Goal: Transaction & Acquisition: Book appointment/travel/reservation

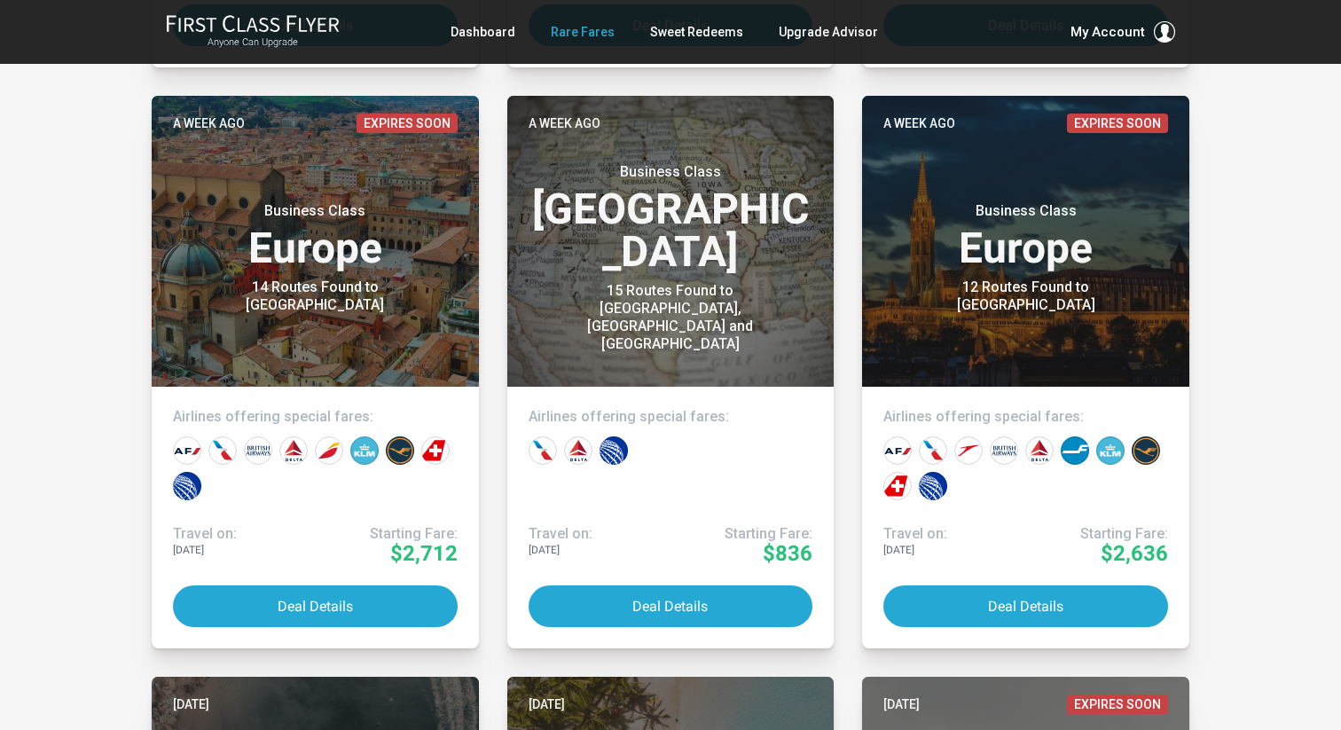
scroll to position [1528, 0]
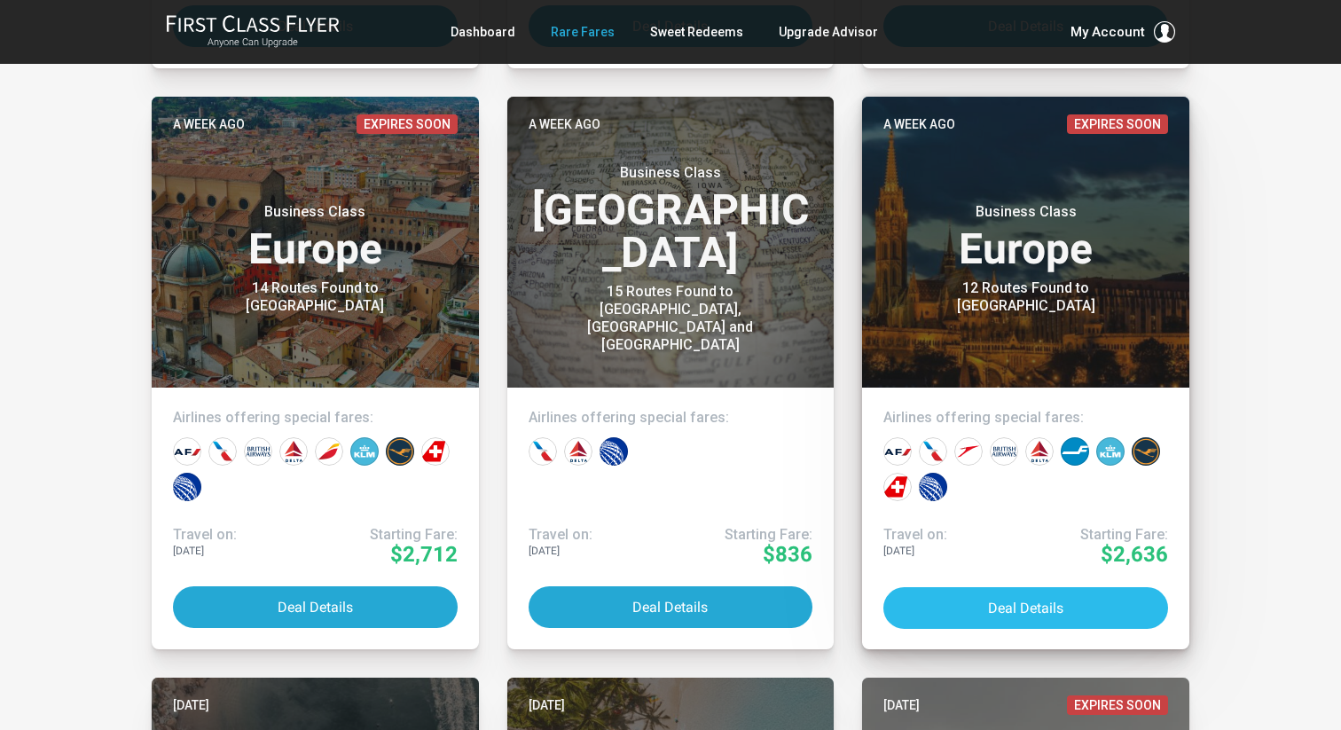
click at [1007, 604] on button "Deal Details" at bounding box center [1025, 608] width 285 height 42
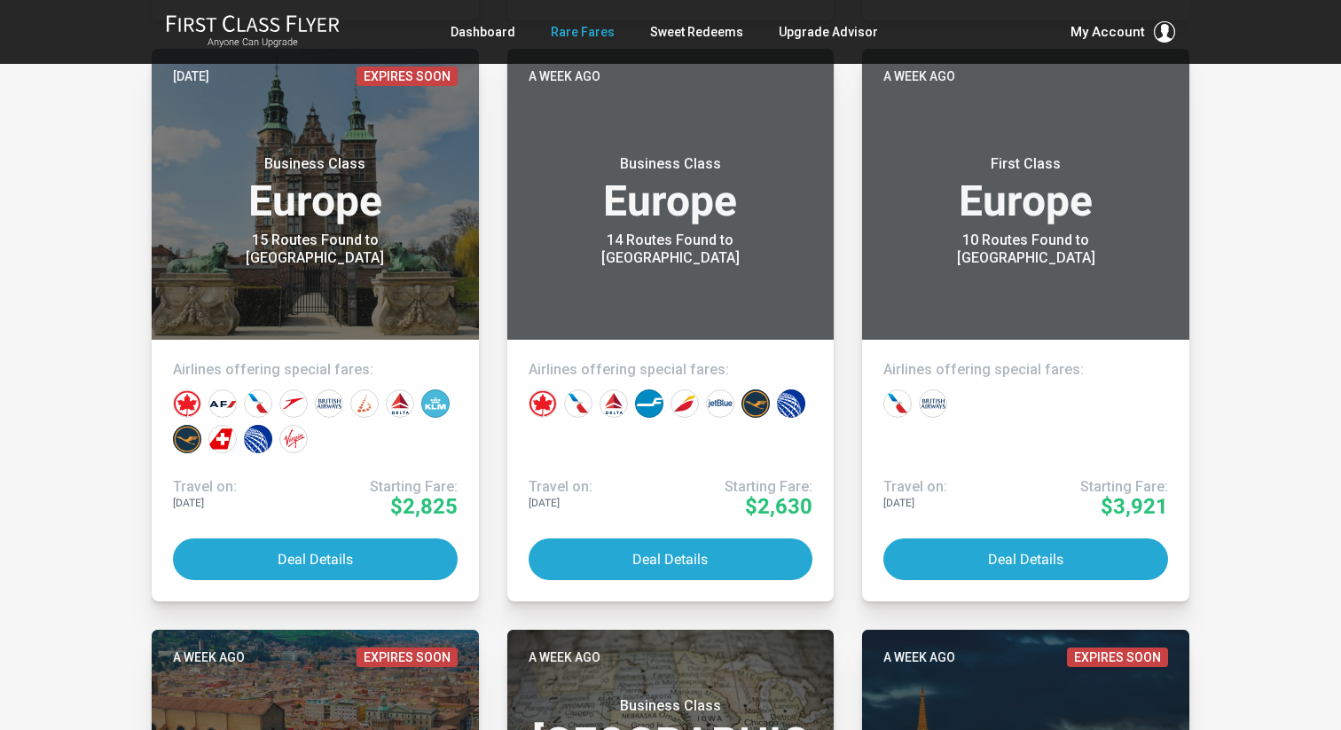
scroll to position [0, 0]
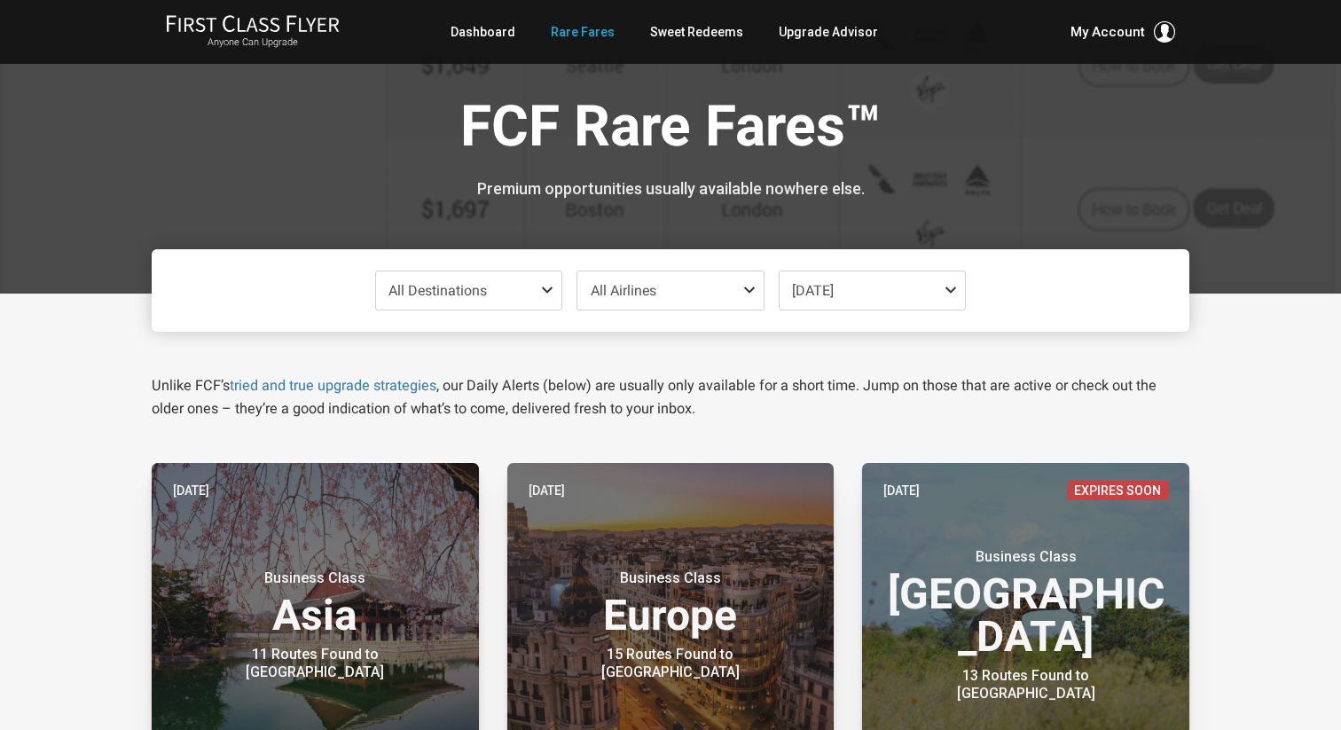
click at [645, 283] on span "All Airlines" at bounding box center [624, 290] width 66 height 17
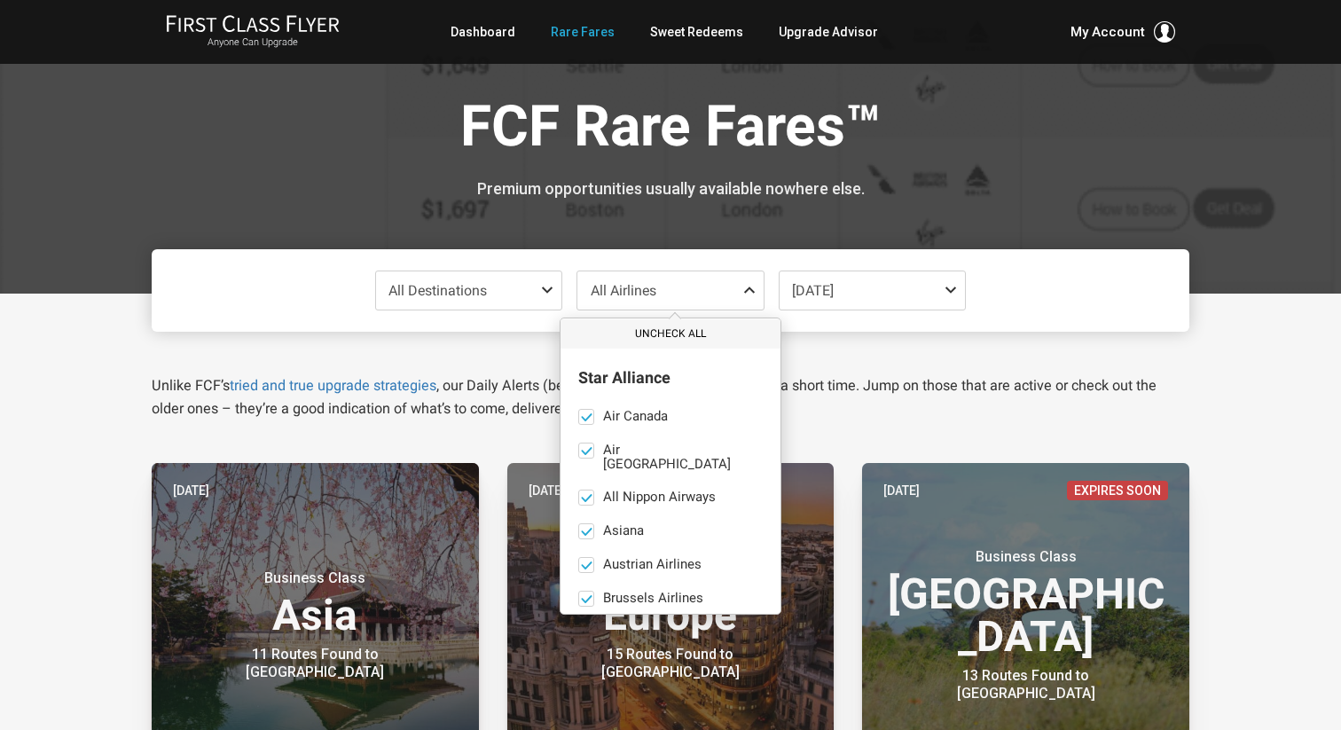
click at [662, 333] on button "Uncheck All" at bounding box center [671, 333] width 220 height 29
click at [481, 290] on span "All Destinations" at bounding box center [438, 290] width 98 height 17
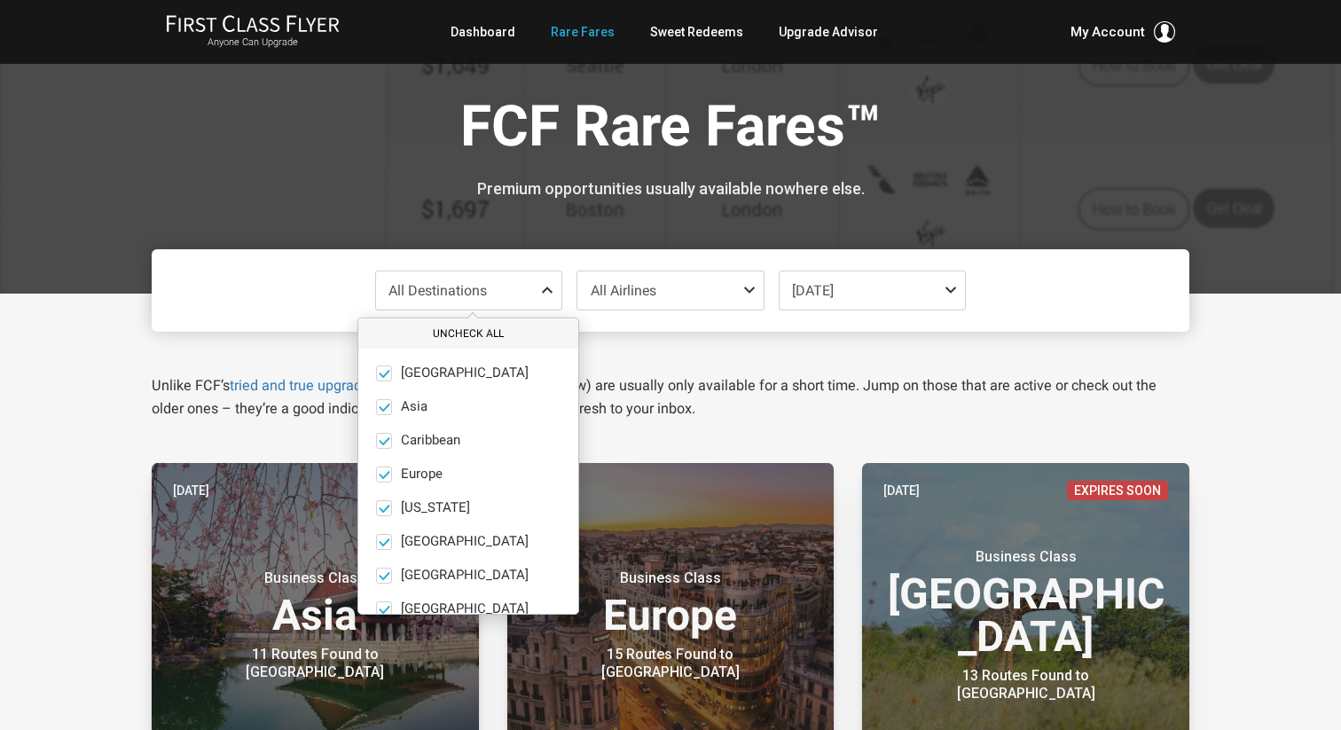
click at [446, 329] on button "Uncheck All" at bounding box center [468, 333] width 220 height 29
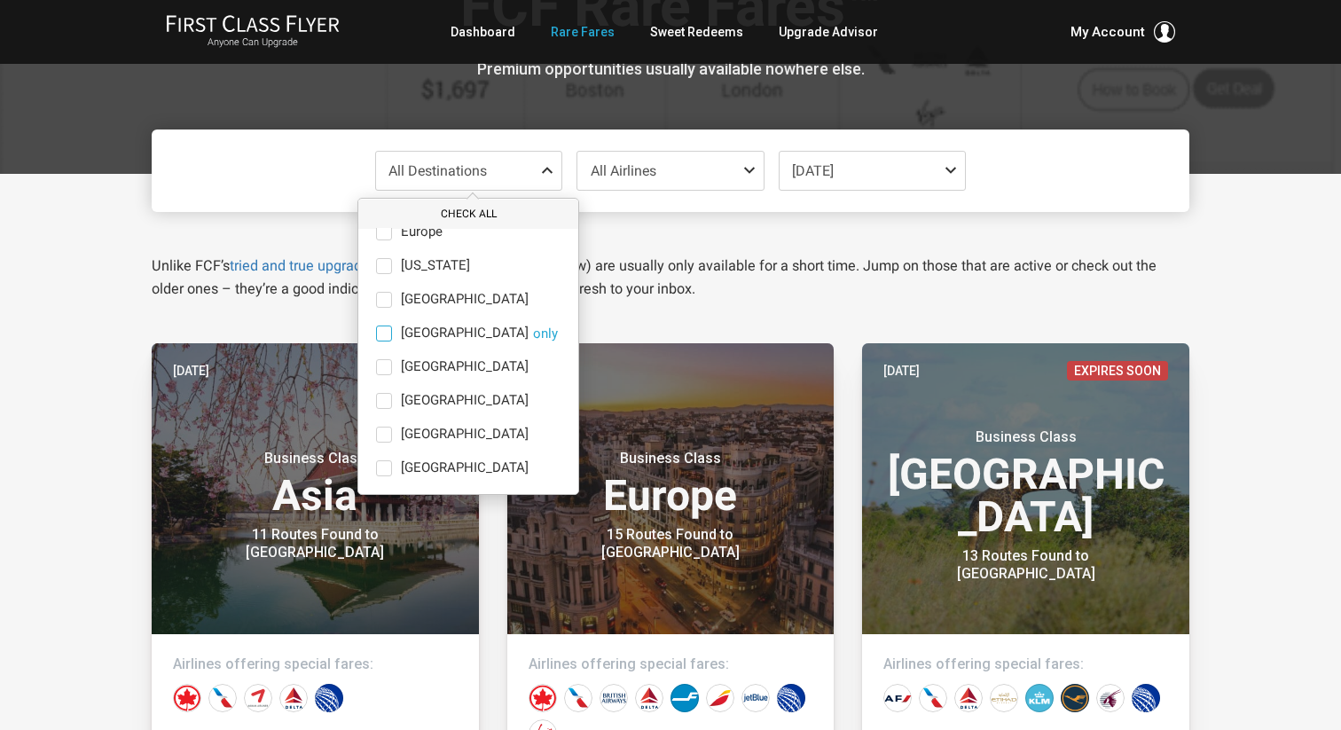
scroll to position [122, 0]
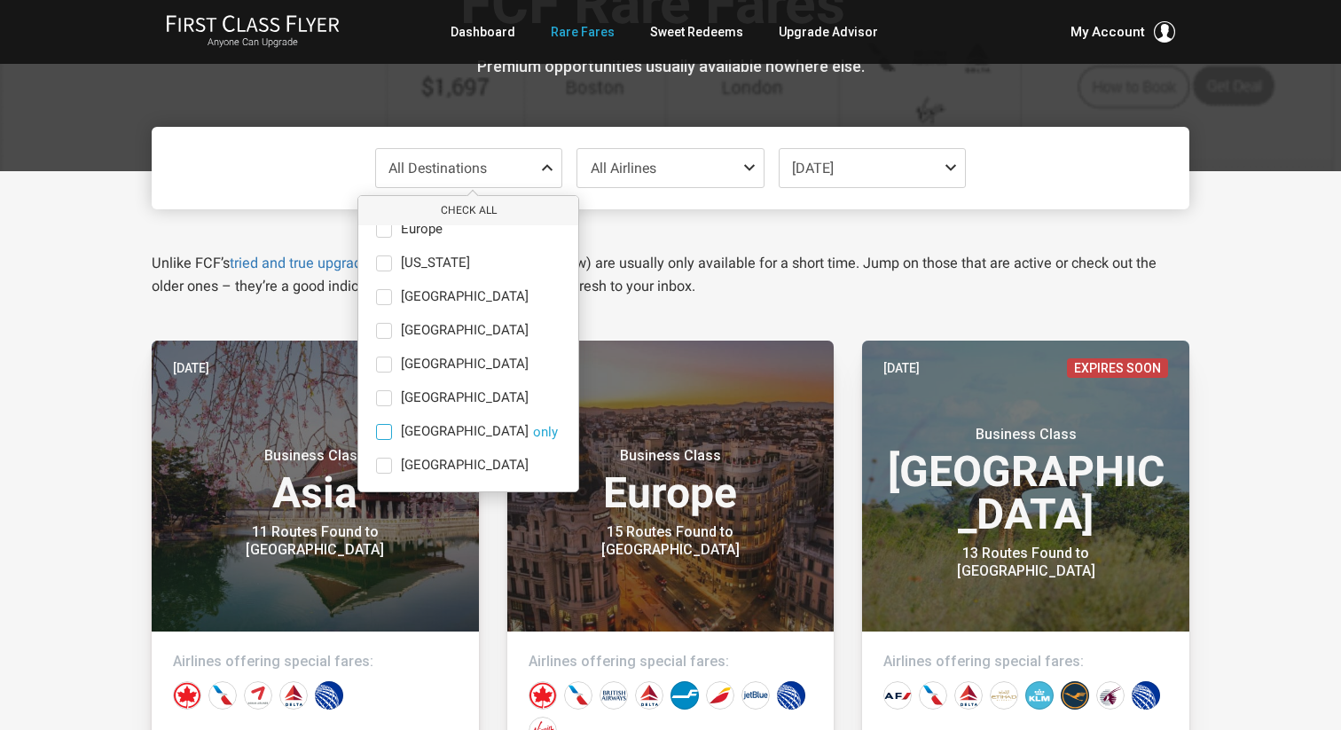
click at [377, 432] on span at bounding box center [384, 432] width 16 height 16
click at [0, 0] on input "South America only" at bounding box center [0, 0] width 0 height 0
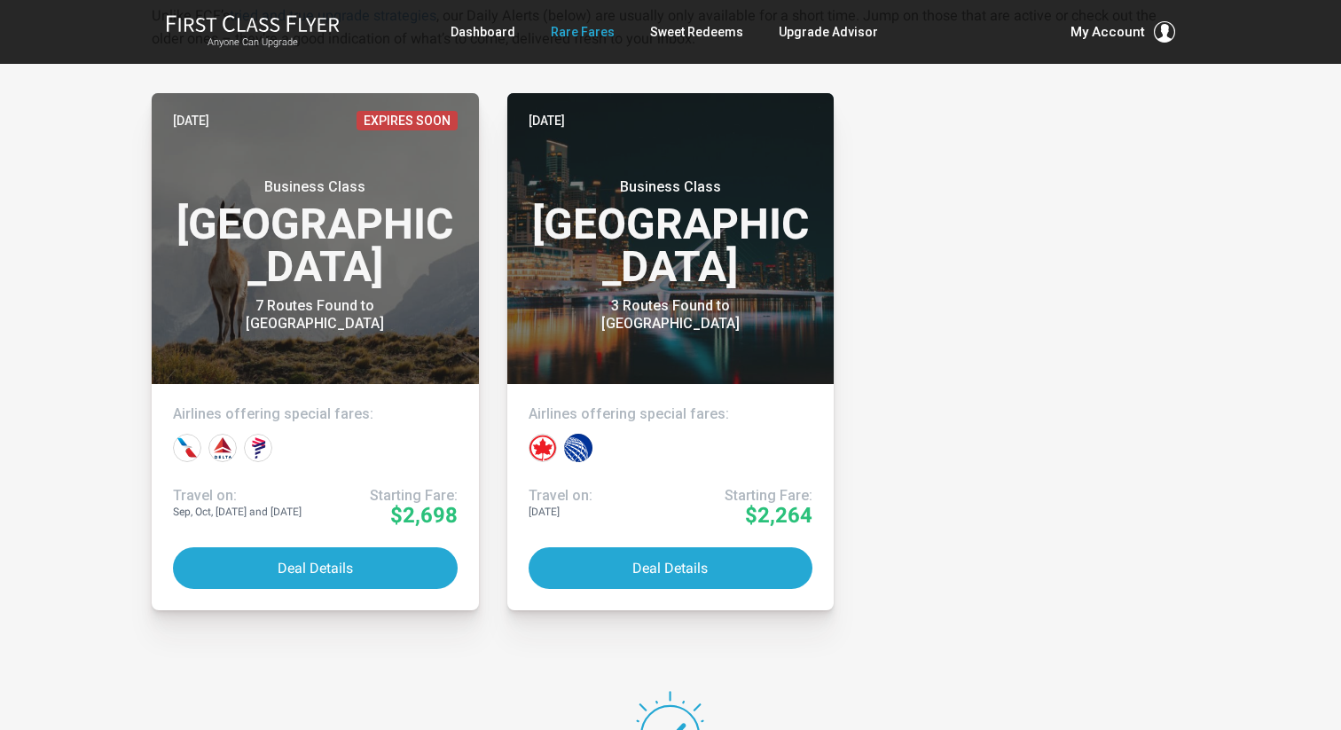
scroll to position [369, 0]
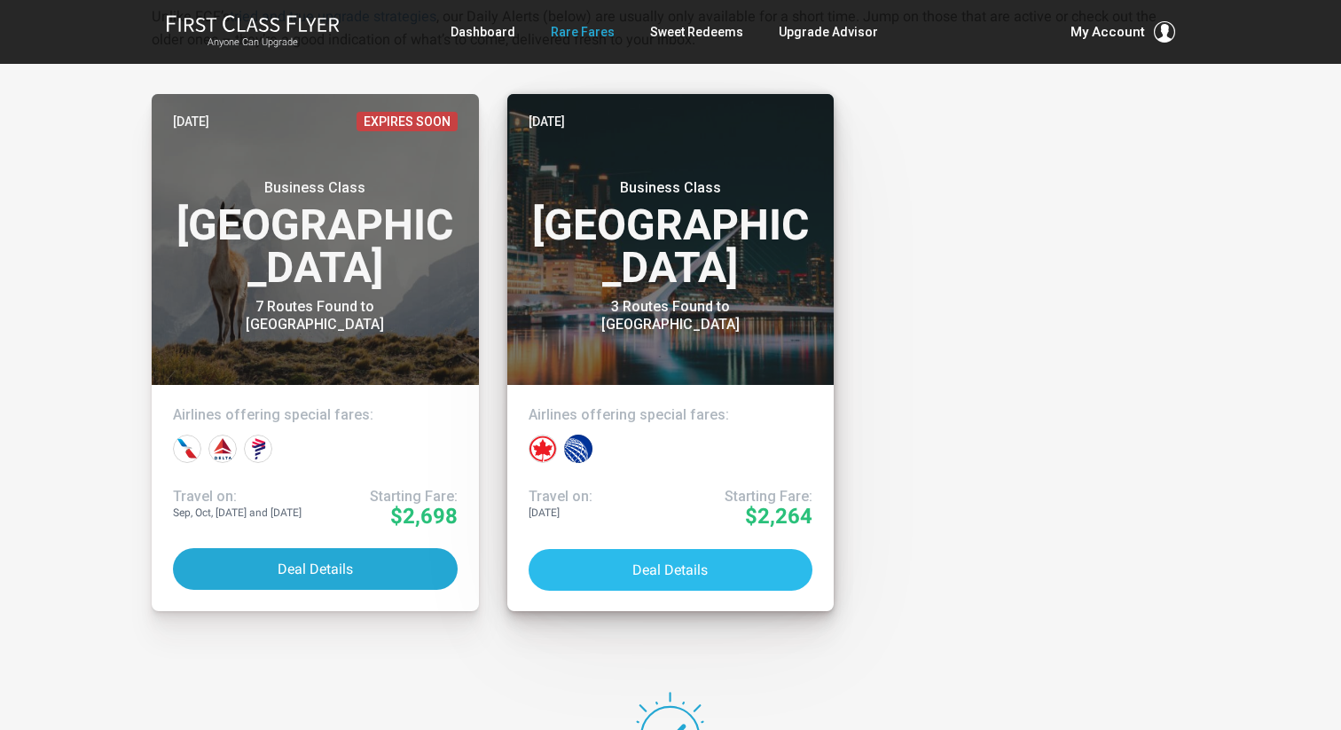
click at [744, 574] on button "Deal Details" at bounding box center [671, 570] width 285 height 42
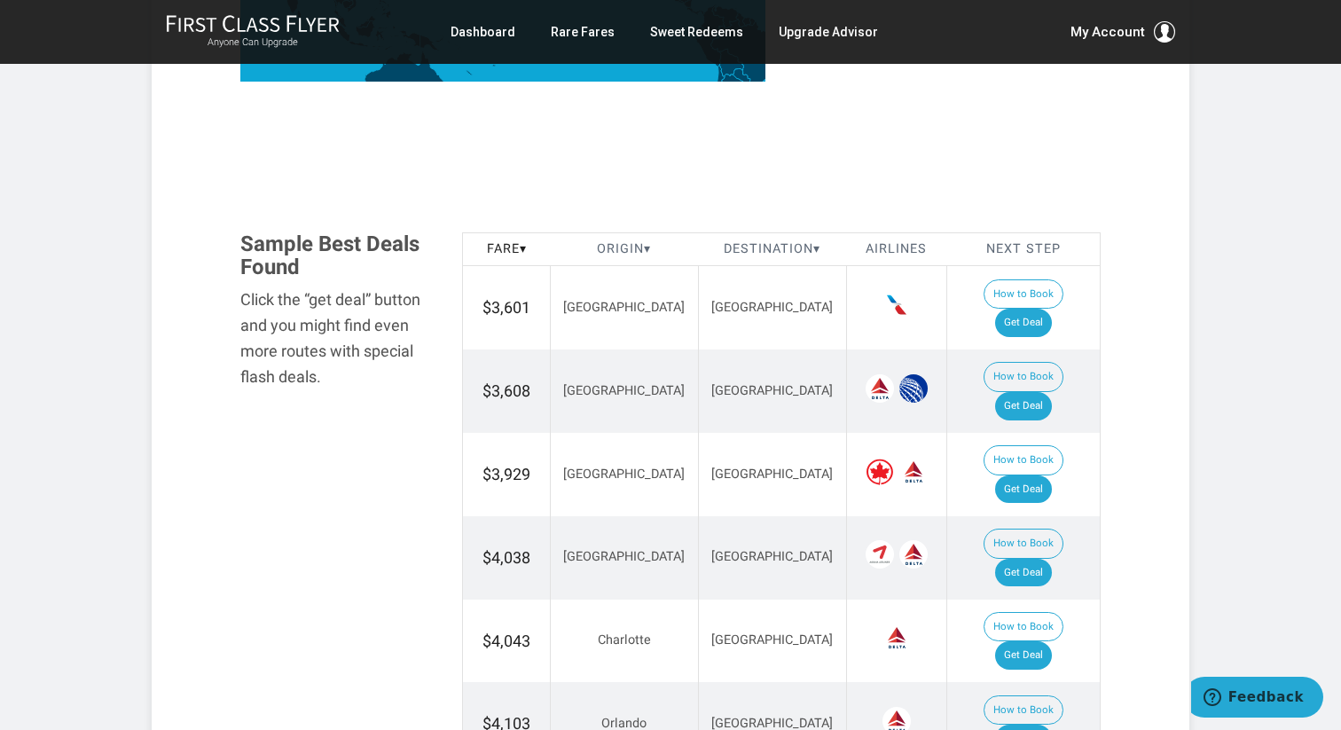
scroll to position [218, 0]
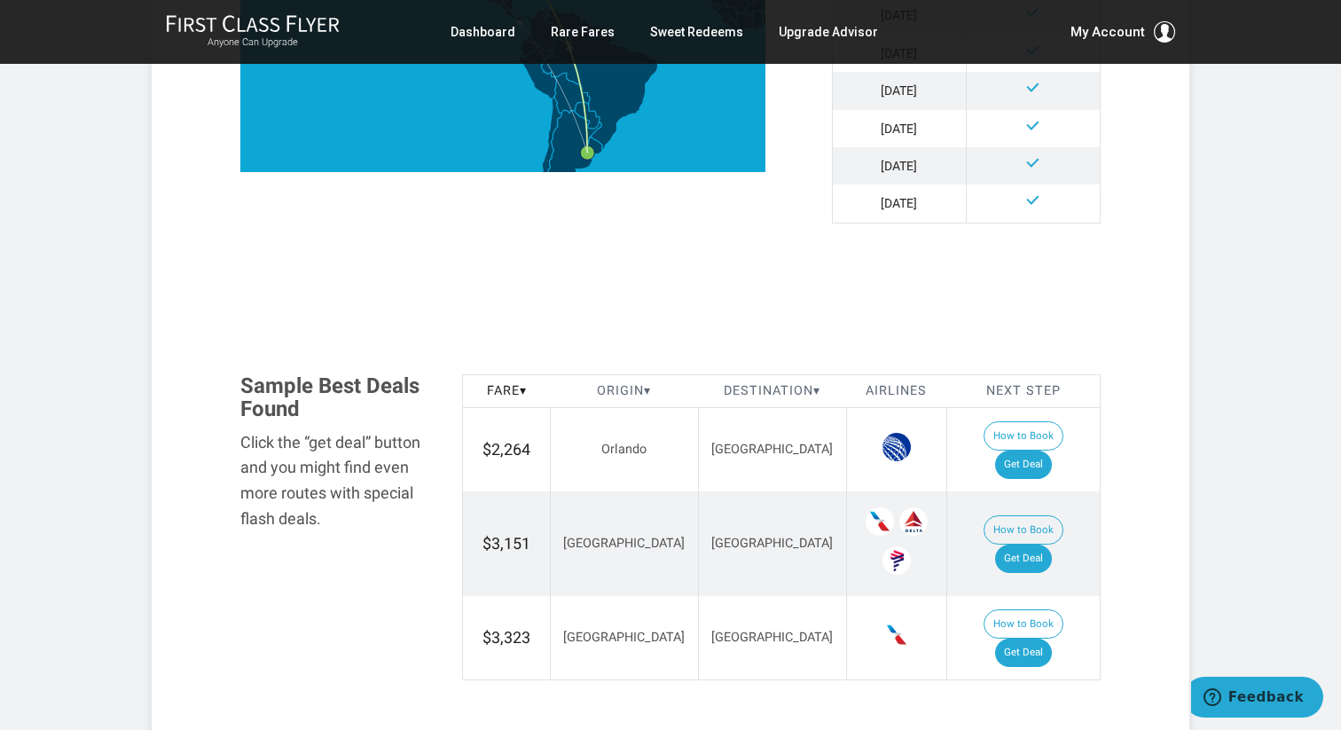
scroll to position [810, 0]
click at [1031, 452] on link "Get Deal" at bounding box center [1023, 466] width 57 height 28
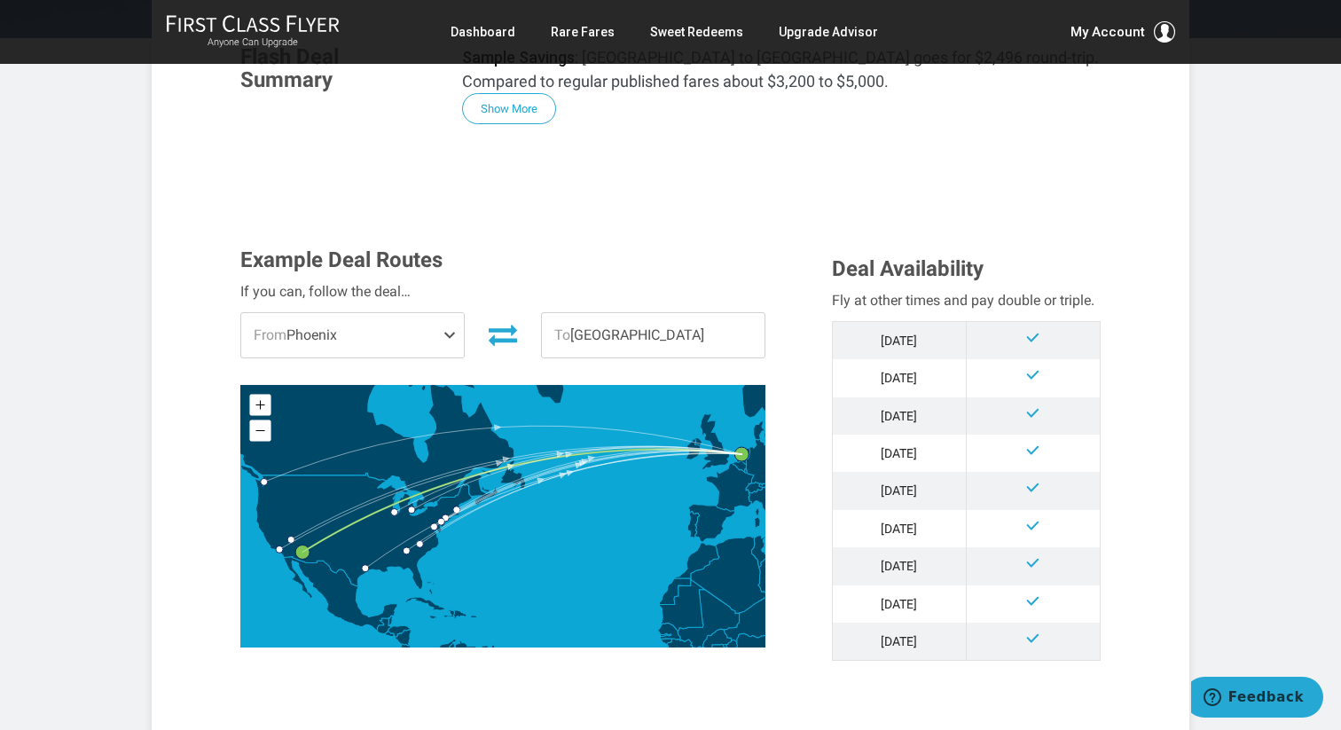
scroll to position [340, 0]
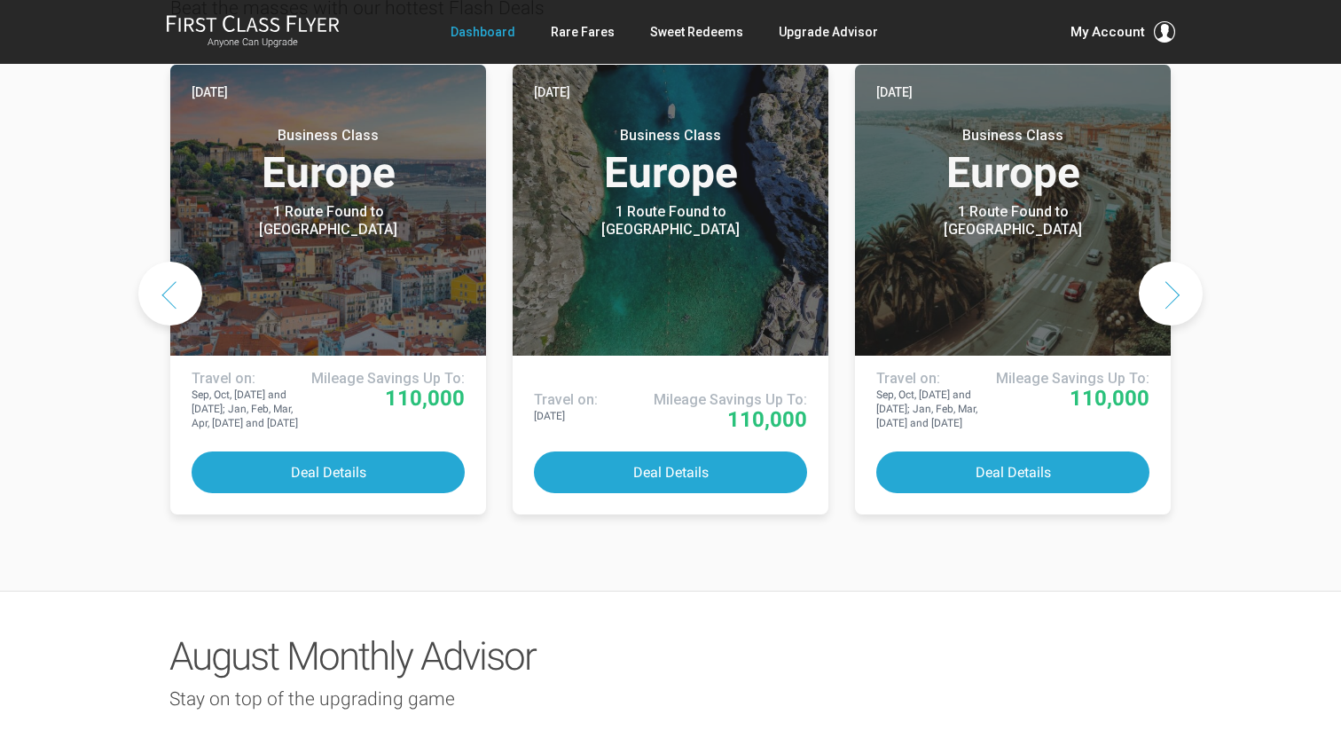
scroll to position [888, 0]
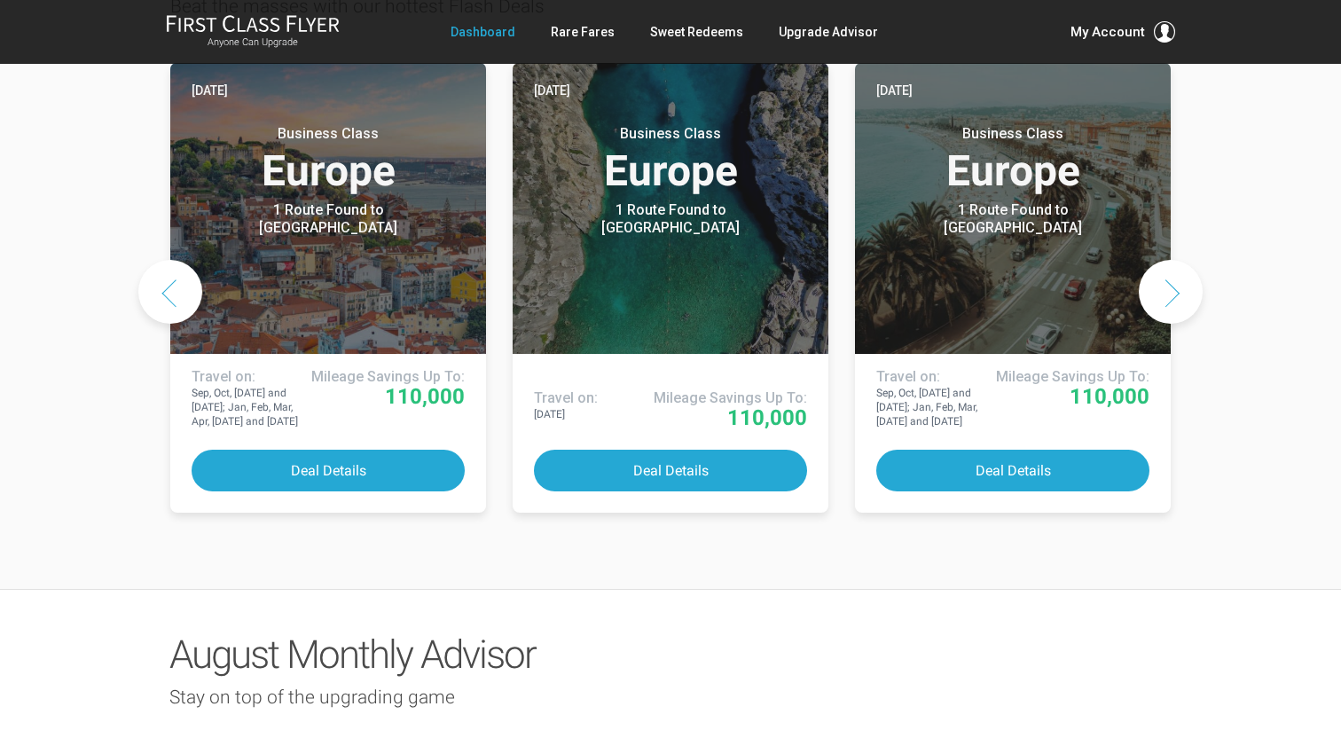
click at [1168, 324] on button "Next slide" at bounding box center [1171, 292] width 64 height 64
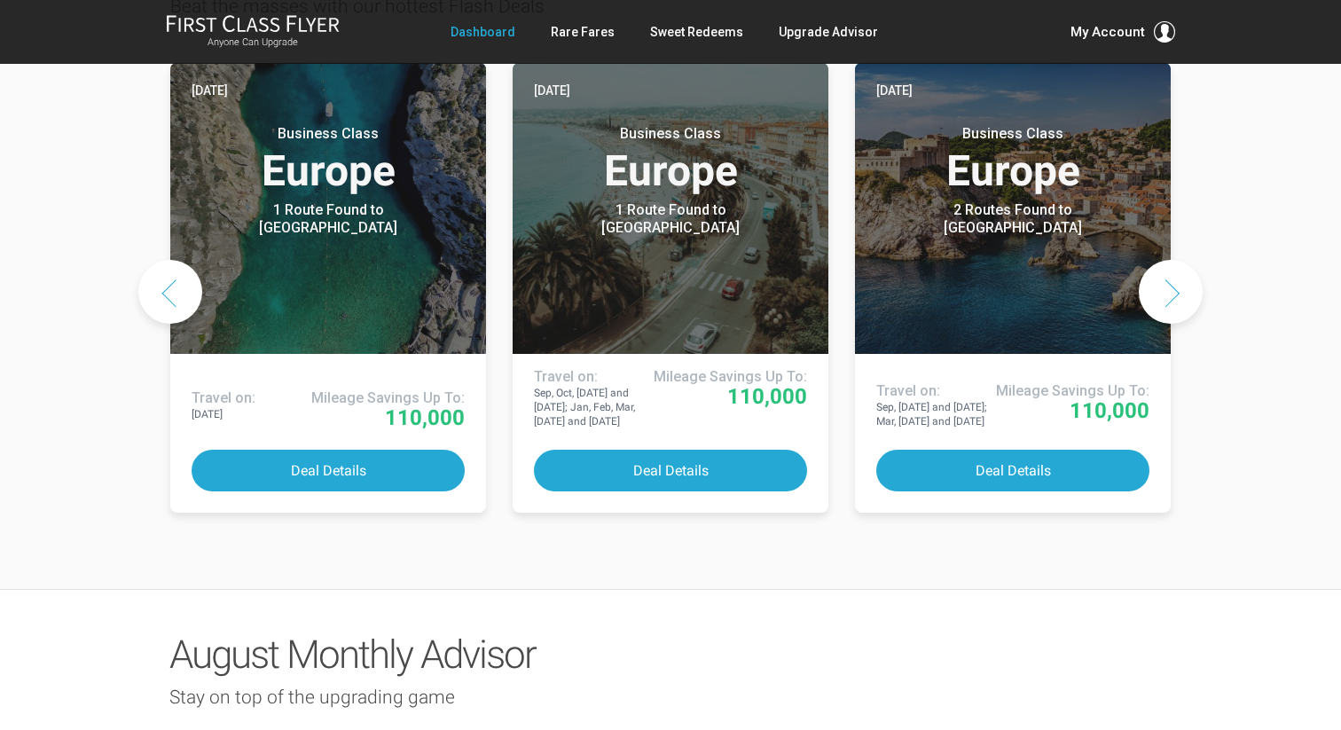
click at [1173, 324] on button "Next slide" at bounding box center [1171, 292] width 64 height 64
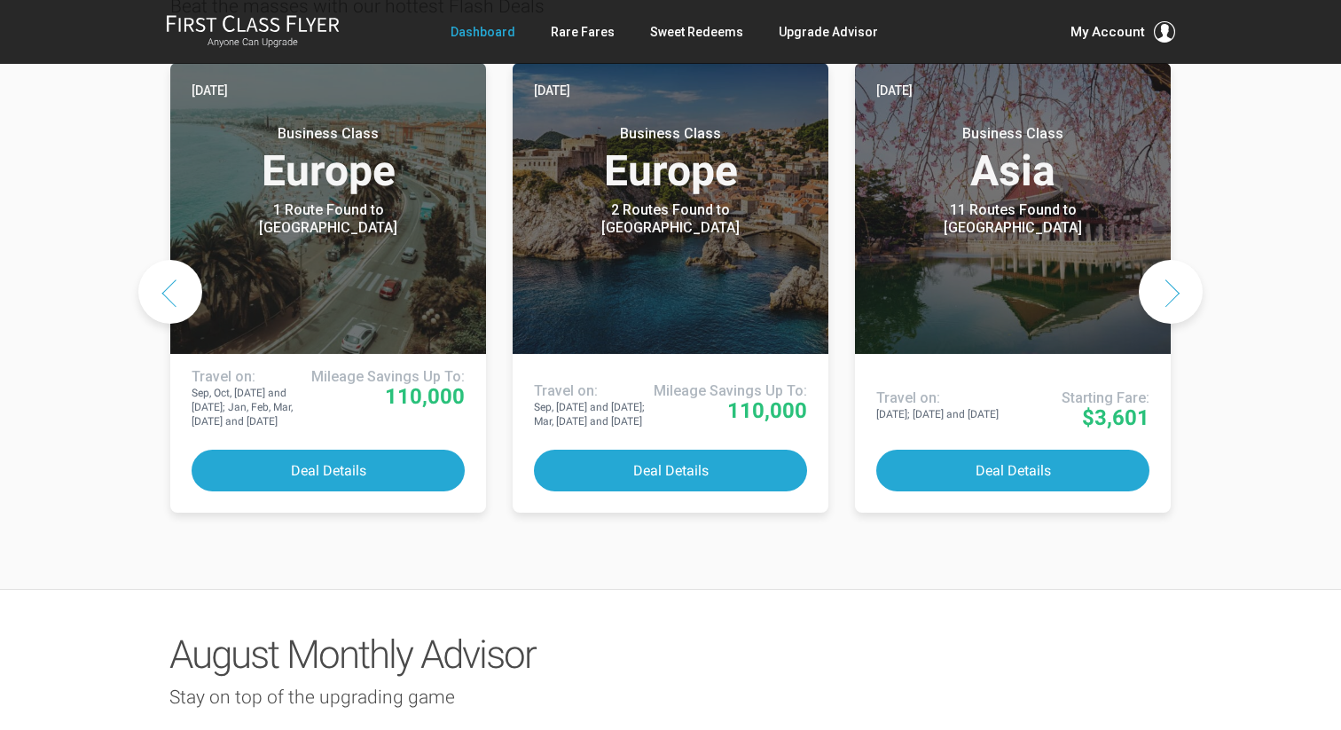
click at [1174, 324] on button "Next slide" at bounding box center [1171, 292] width 64 height 64
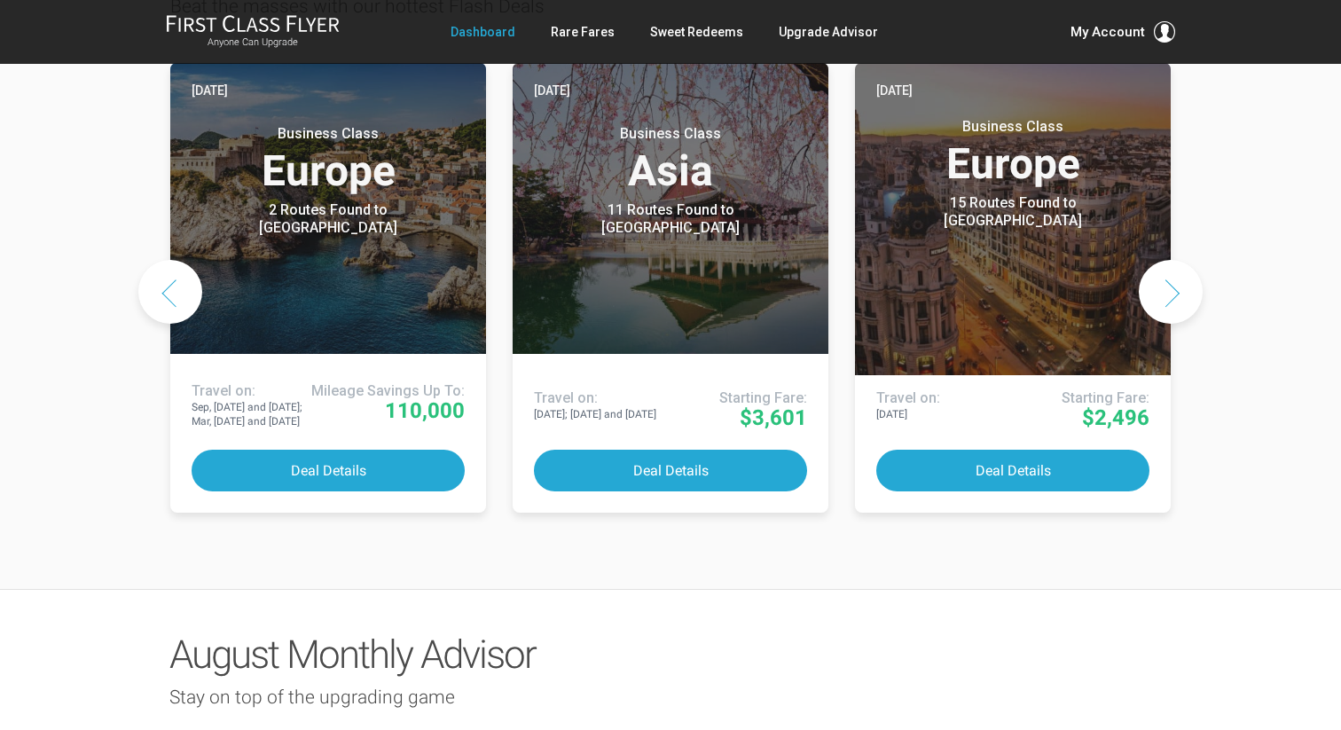
click at [1173, 324] on button "Next slide" at bounding box center [1171, 292] width 64 height 64
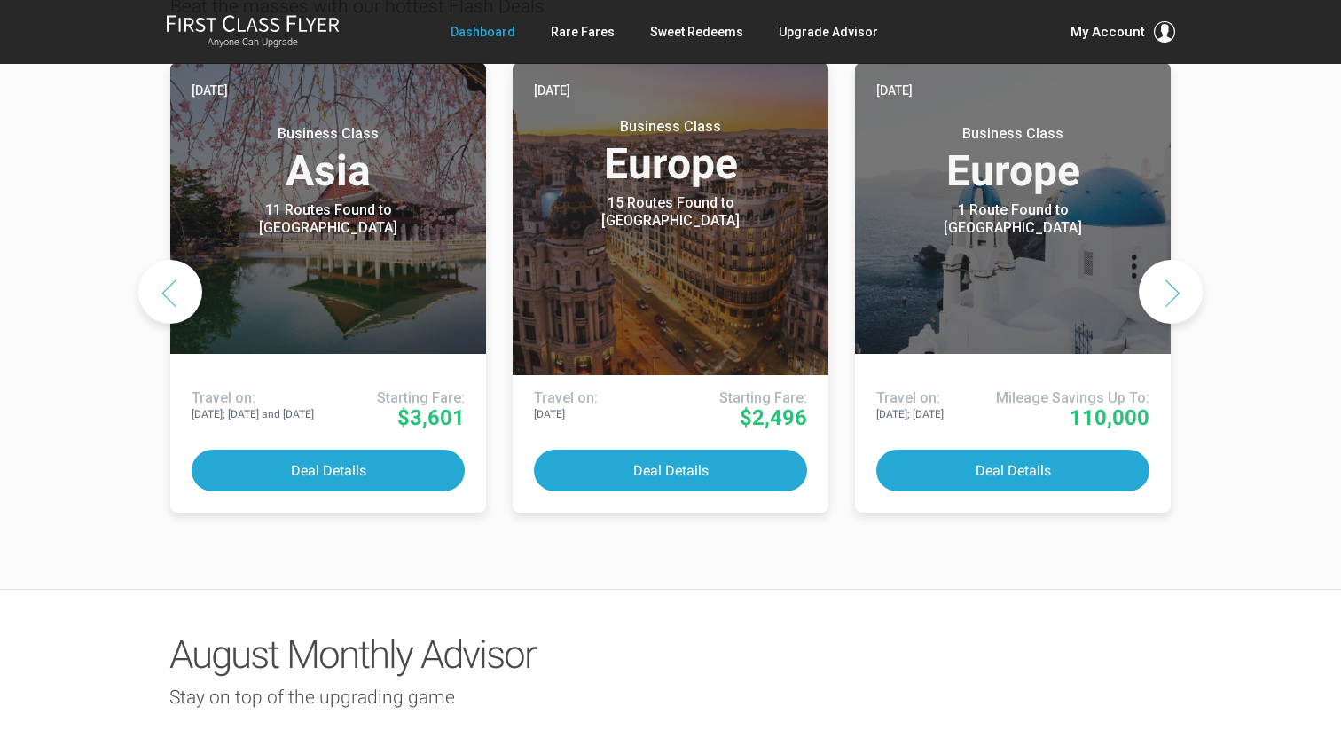
click at [1173, 324] on button "Next slide" at bounding box center [1171, 292] width 64 height 64
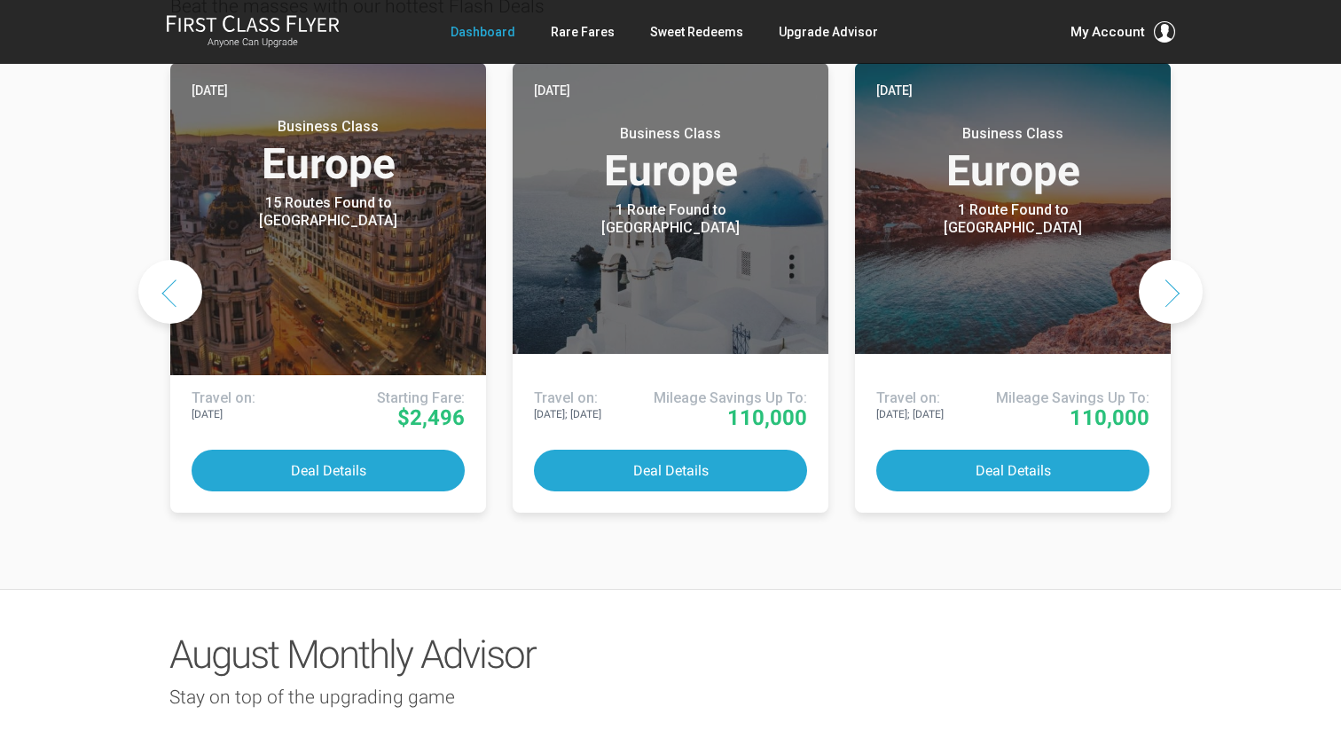
click at [1173, 324] on button "Next slide" at bounding box center [1171, 292] width 64 height 64
click at [171, 324] on button "Previous slide" at bounding box center [170, 292] width 64 height 64
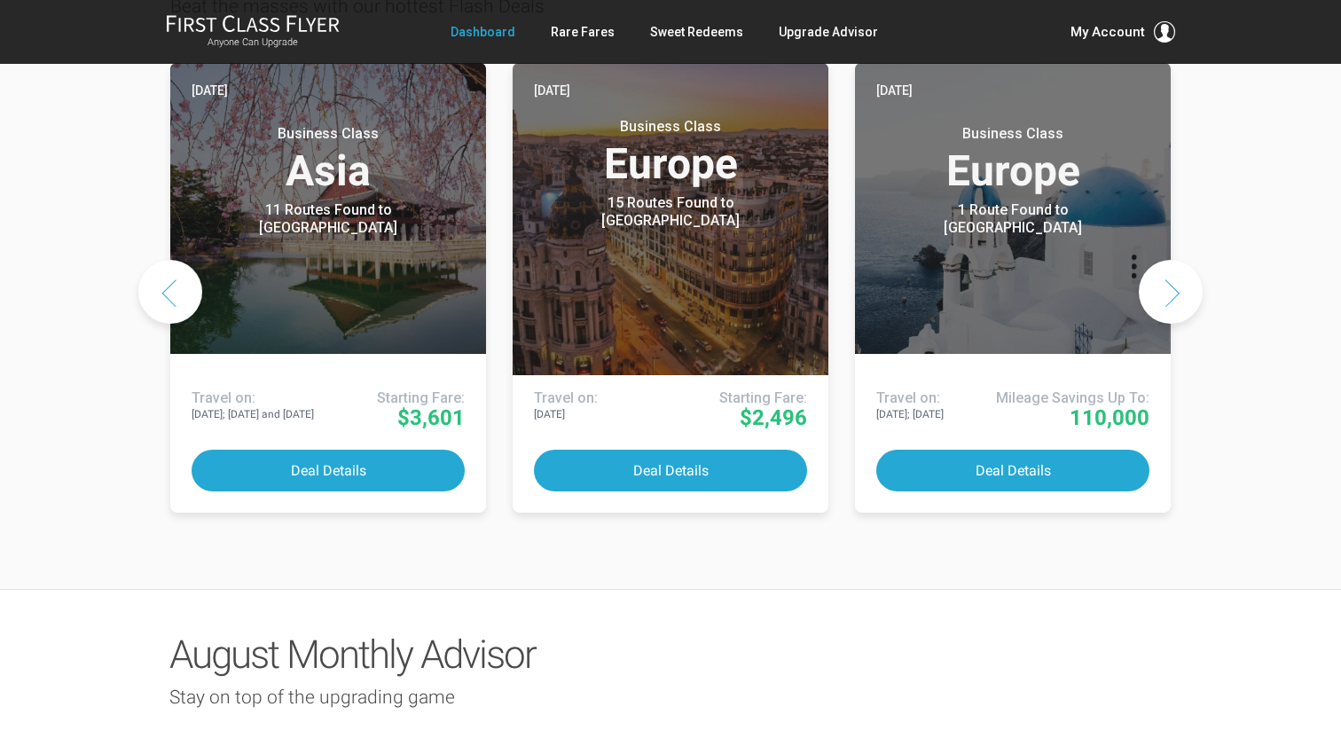
click at [171, 324] on button "Previous slide" at bounding box center [170, 292] width 64 height 64
click at [589, 40] on link "Rare Fares" at bounding box center [583, 32] width 64 height 32
click at [586, 35] on link "Rare Fares" at bounding box center [583, 32] width 64 height 32
click at [582, 31] on link "Rare Fares" at bounding box center [583, 32] width 64 height 32
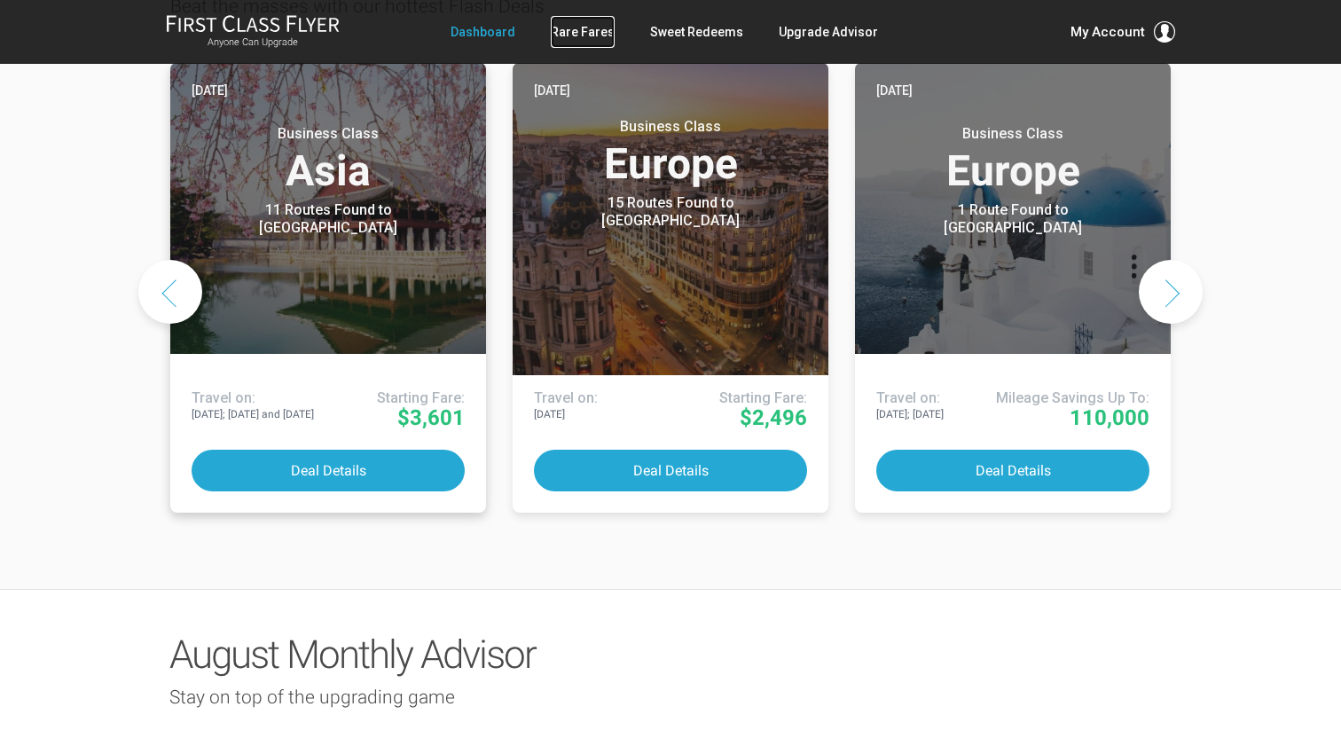
scroll to position [0, 0]
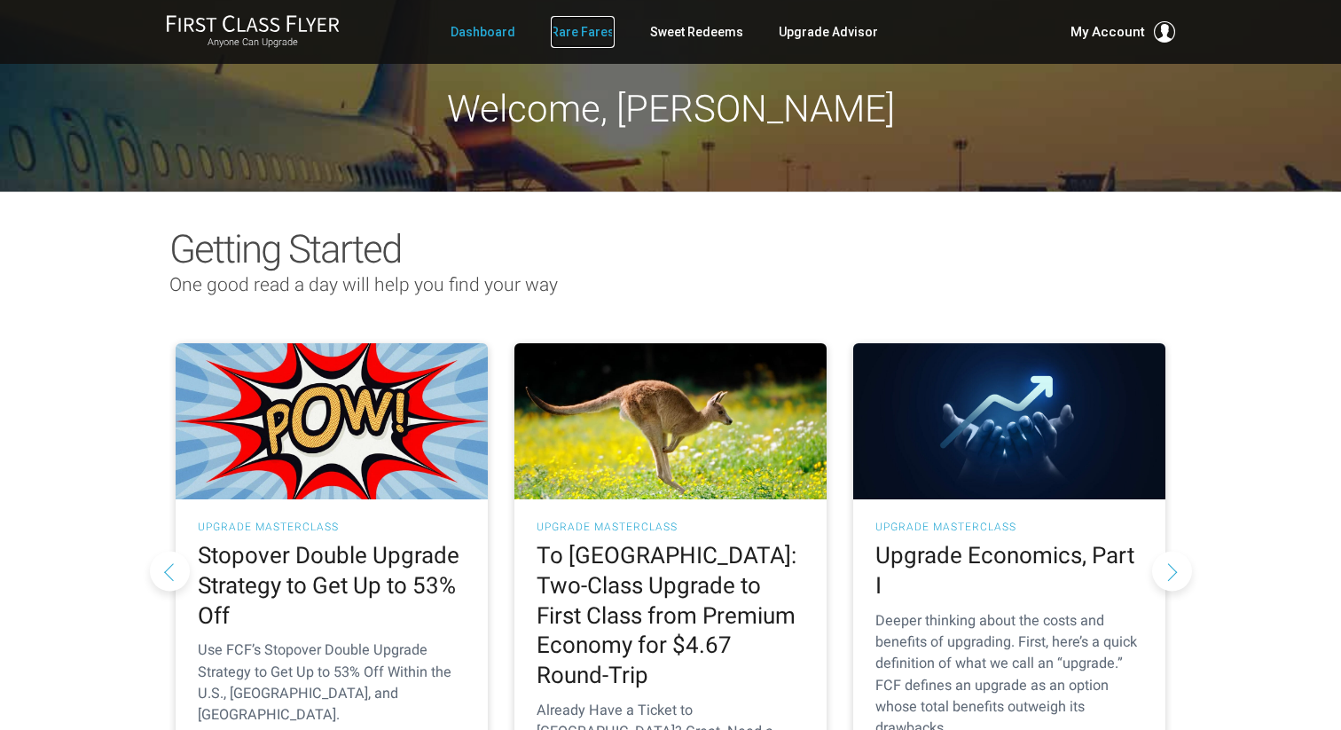
click at [567, 35] on link "Rare Fares" at bounding box center [583, 32] width 64 height 32
click at [591, 30] on link "Rare Fares" at bounding box center [583, 32] width 64 height 32
click at [574, 34] on link "Rare Fares" at bounding box center [583, 32] width 64 height 32
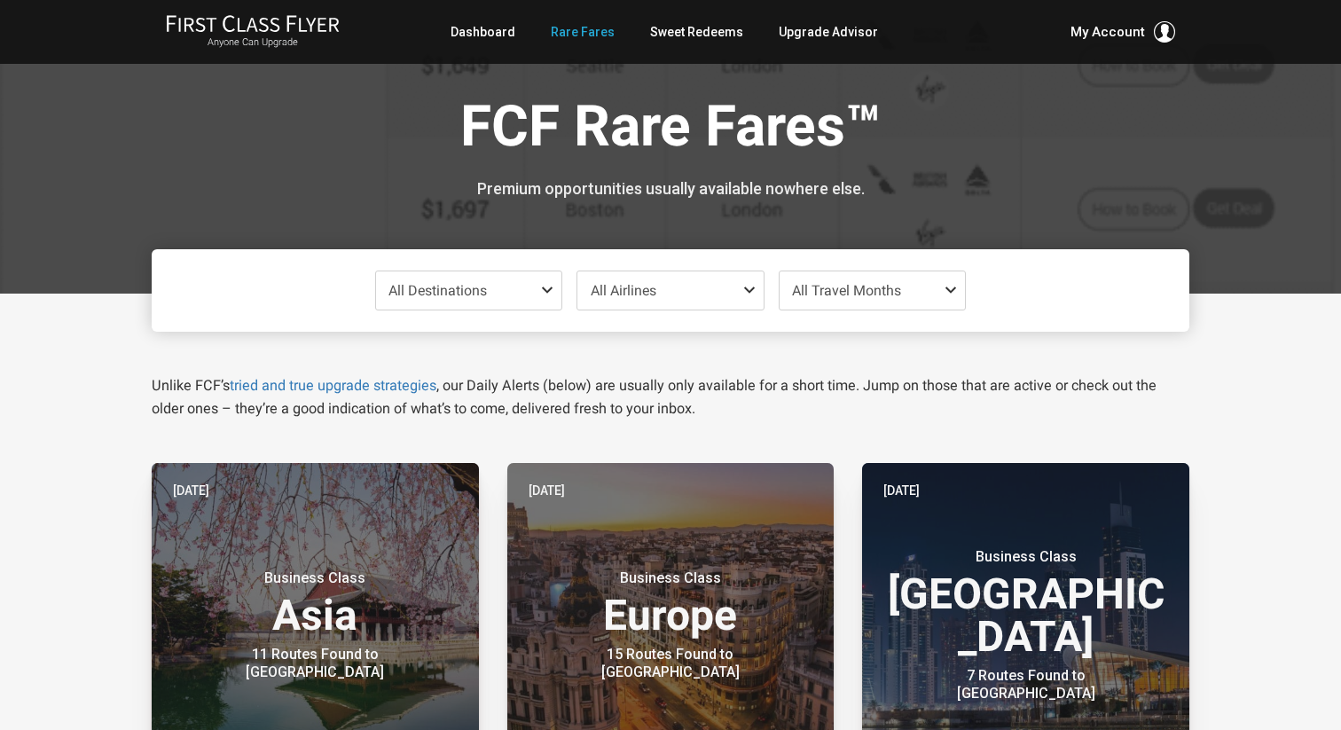
click at [623, 296] on span "All Airlines" at bounding box center [624, 290] width 66 height 17
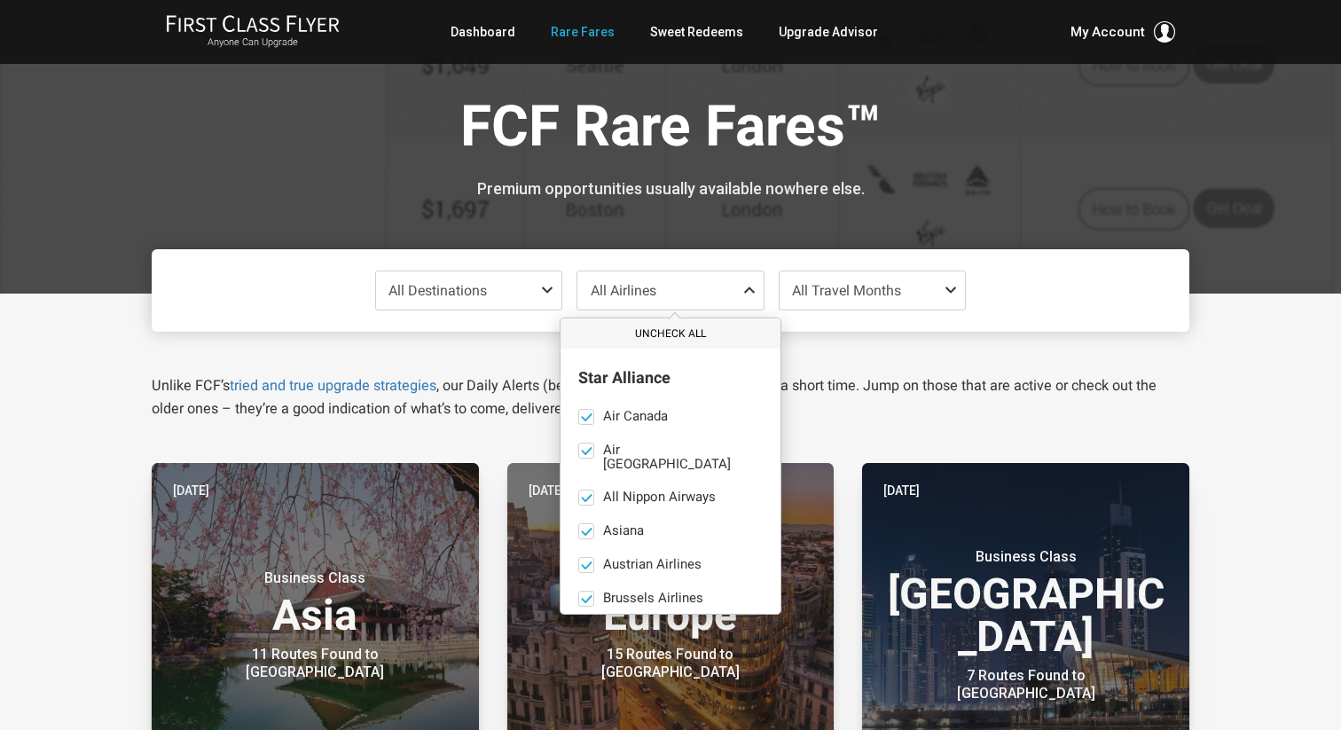
click at [689, 330] on button "Uncheck All" at bounding box center [671, 333] width 220 height 29
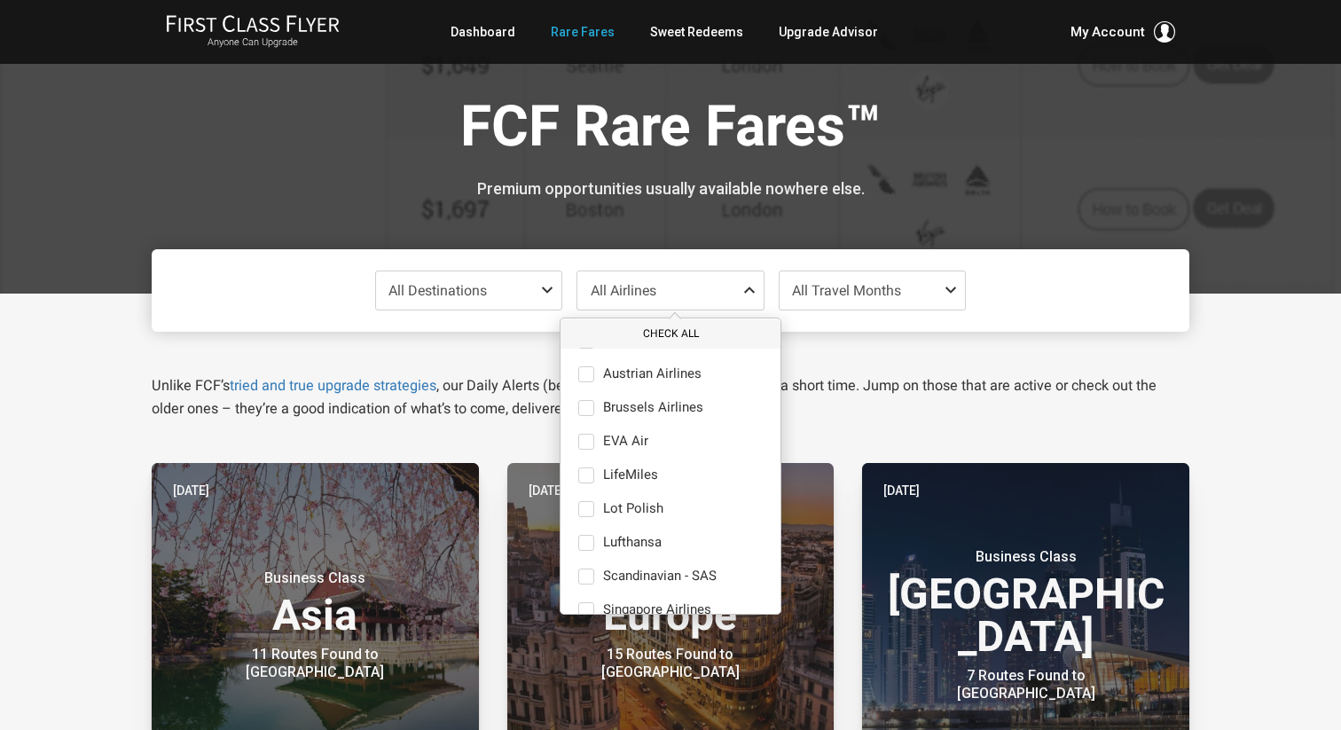
scroll to position [193, 0]
click at [431, 362] on div "Unlike FCF’s tried and true upgrade strategies , our Daily Alerts (below) are u…" at bounding box center [670, 376] width 1064 height 89
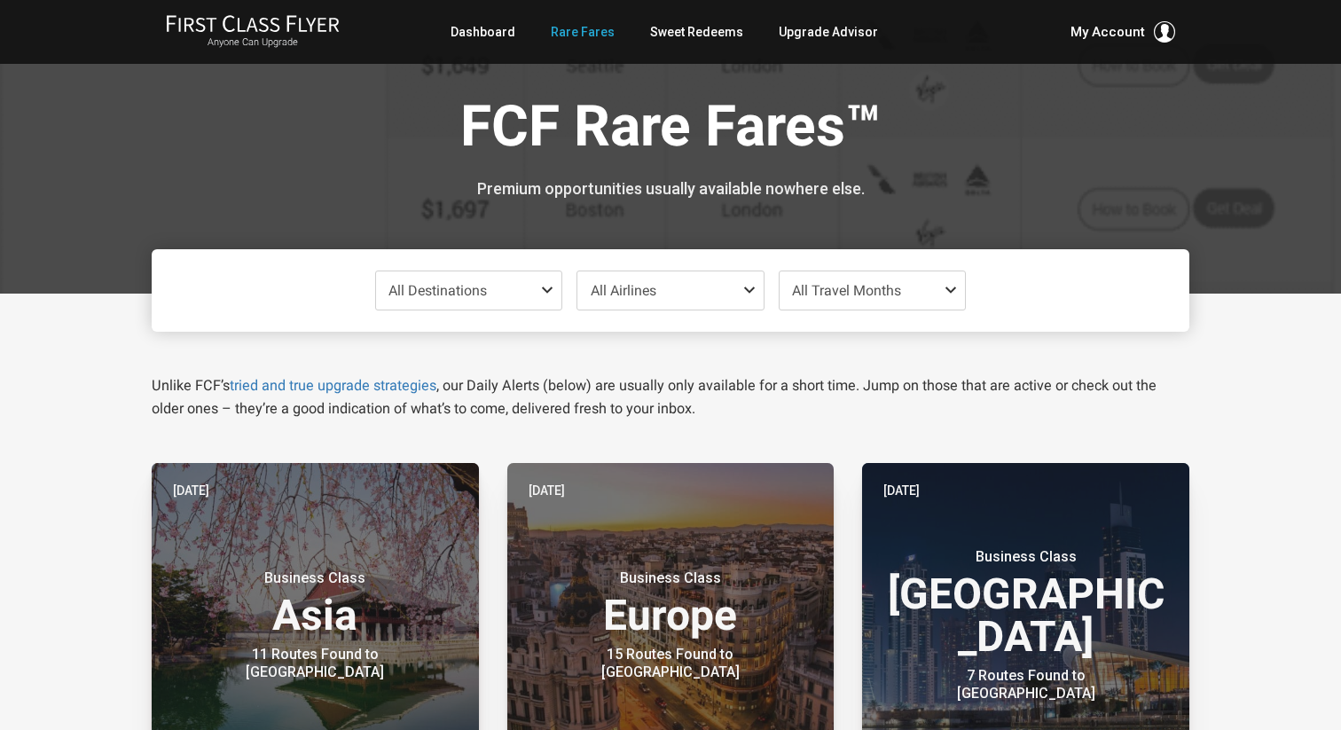
click at [436, 279] on span "All Destinations" at bounding box center [469, 290] width 186 height 38
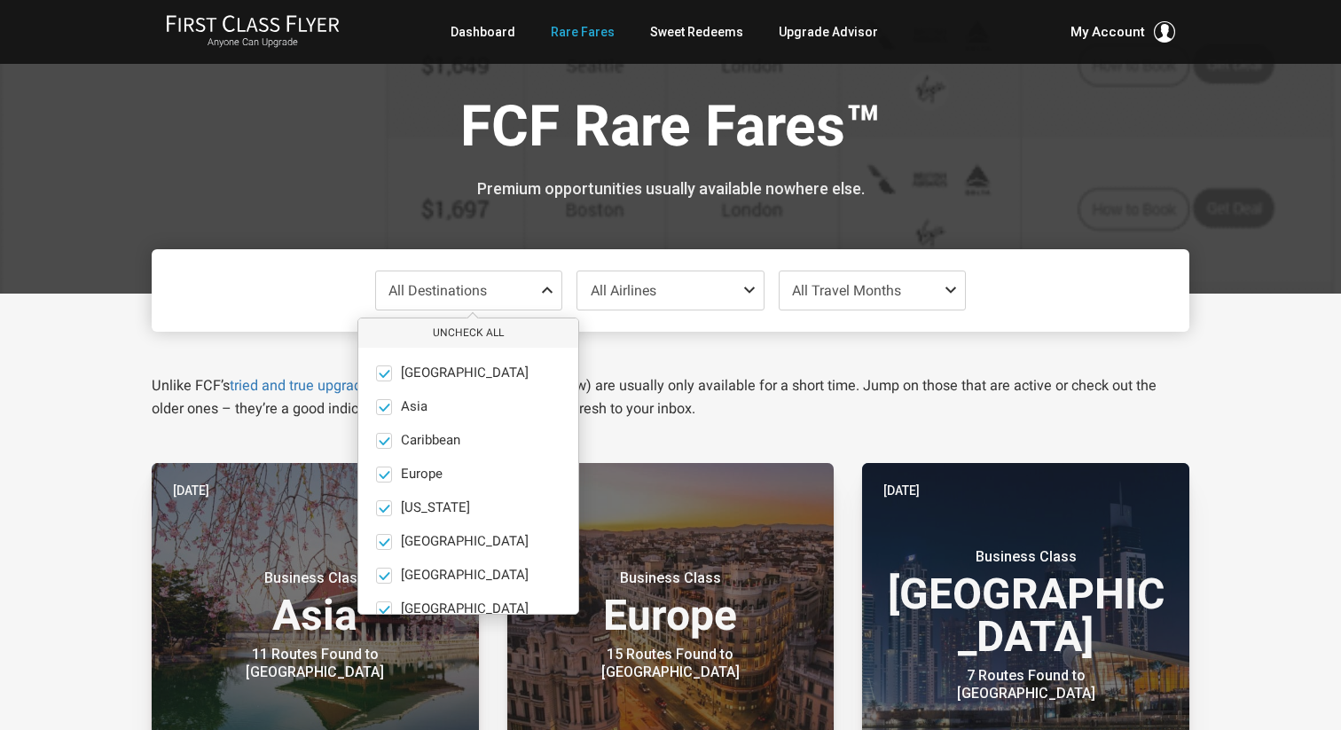
click at [655, 305] on span "All Airlines" at bounding box center [670, 290] width 186 height 38
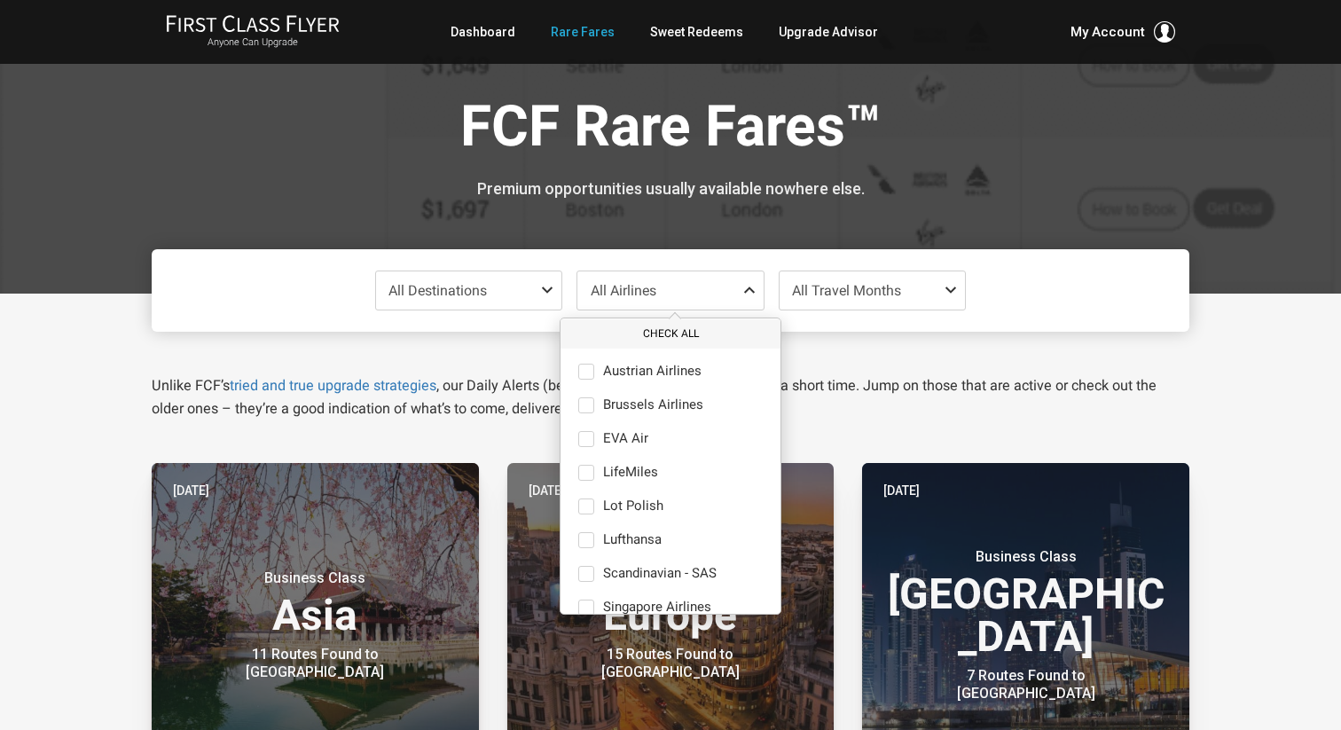
click at [691, 338] on button "Check All" at bounding box center [671, 333] width 220 height 29
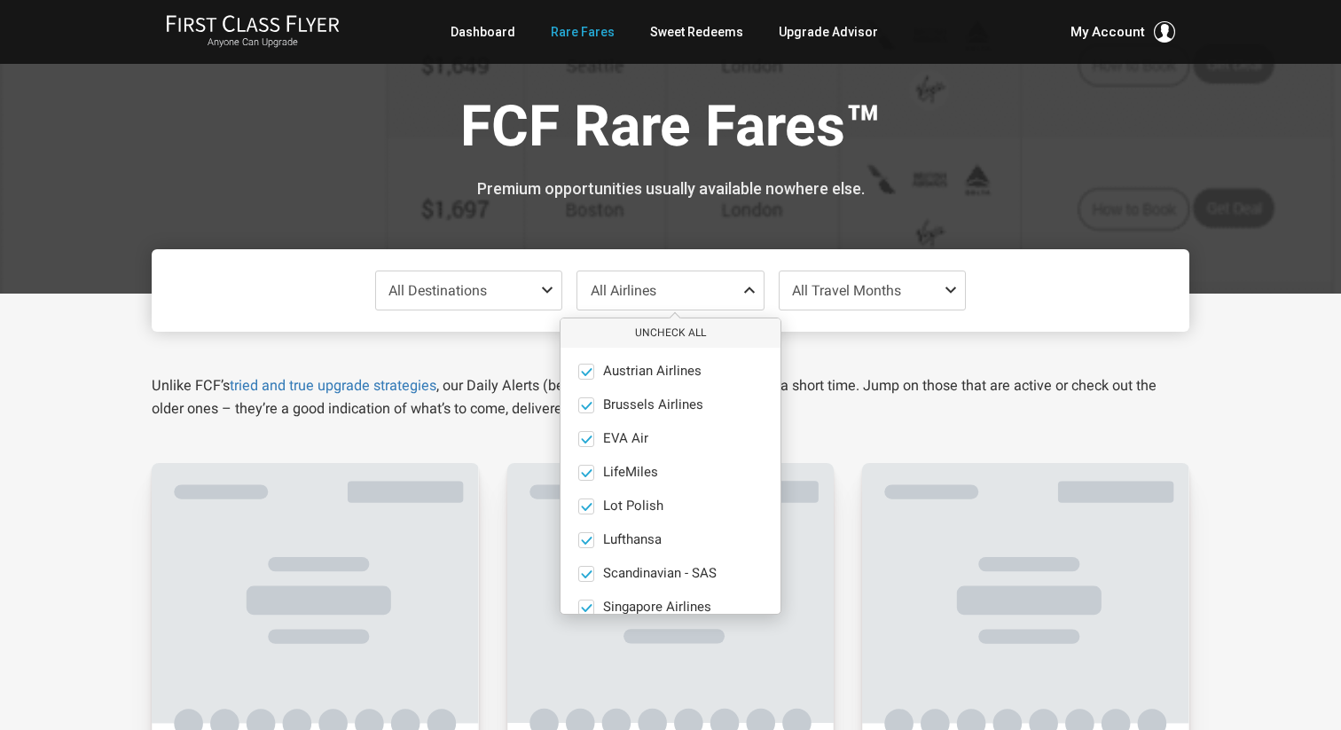
click at [502, 294] on span "All Destinations" at bounding box center [469, 290] width 186 height 38
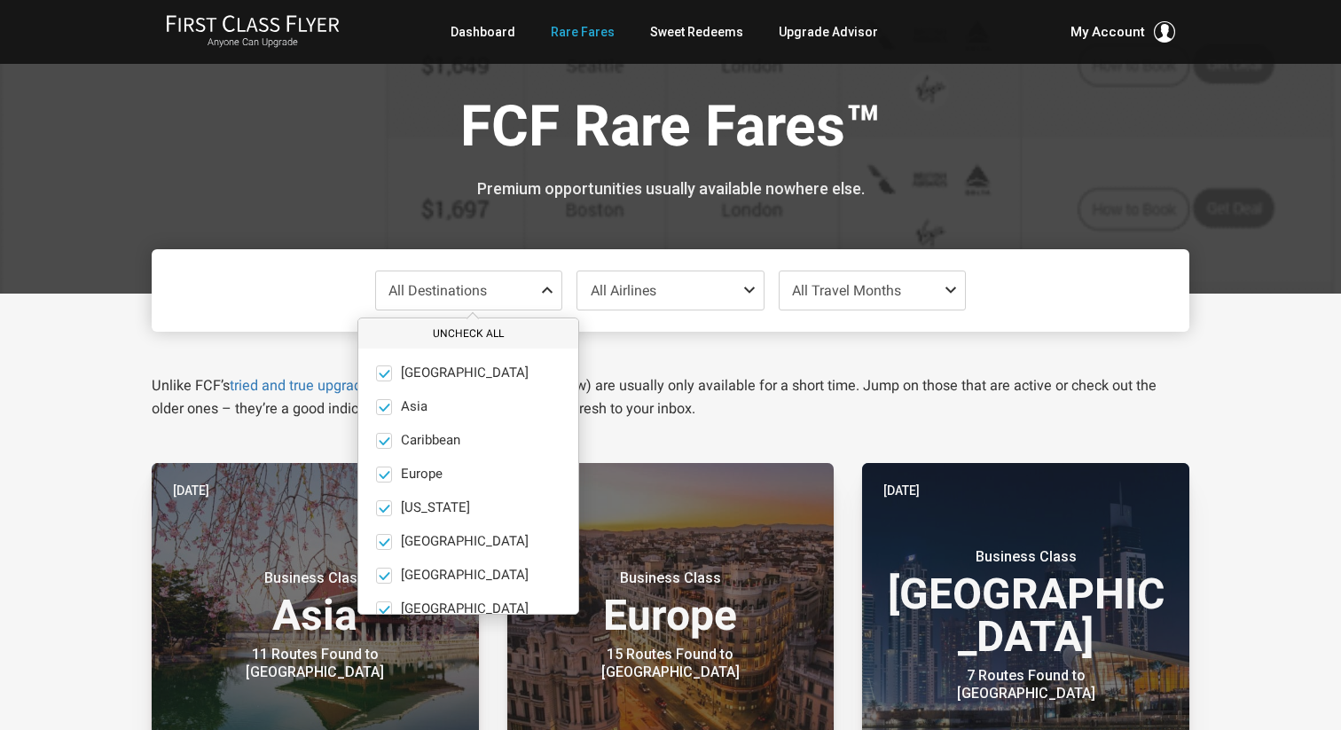
click at [441, 332] on button "Uncheck All" at bounding box center [468, 333] width 220 height 29
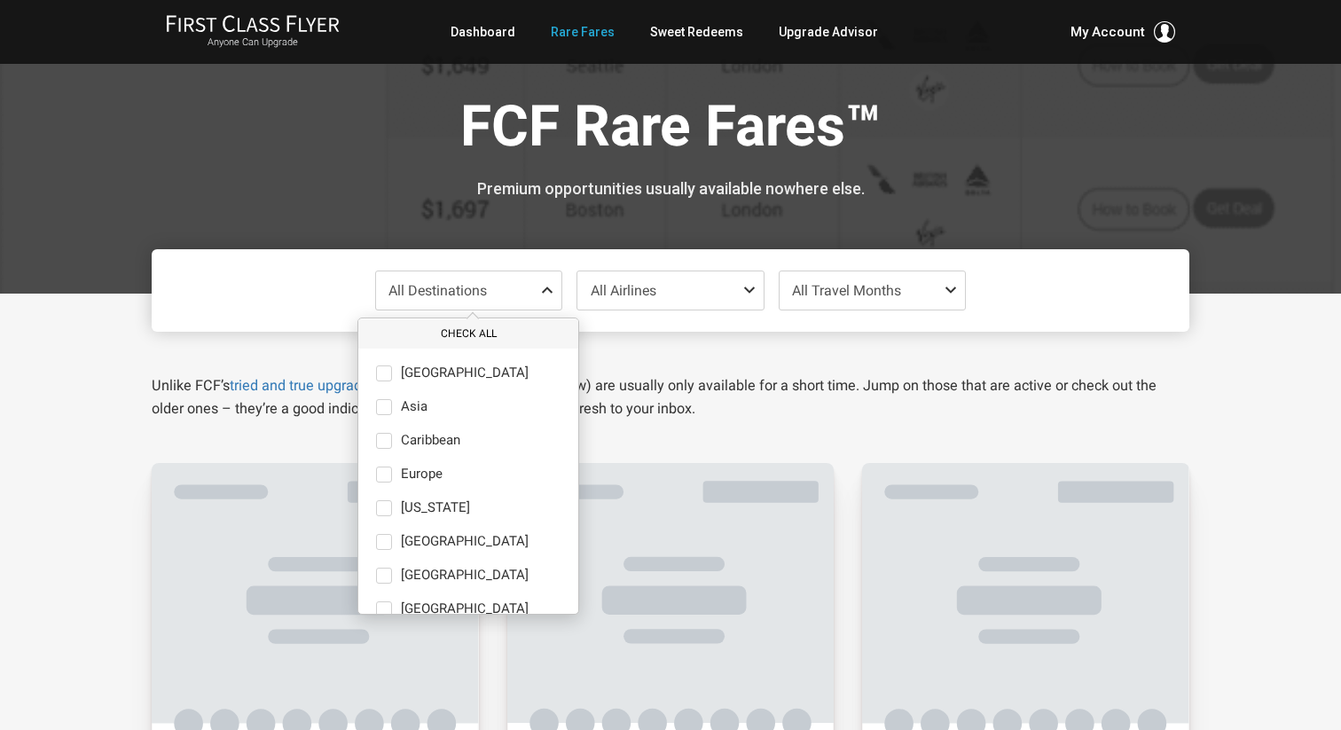
scroll to position [122, 0]
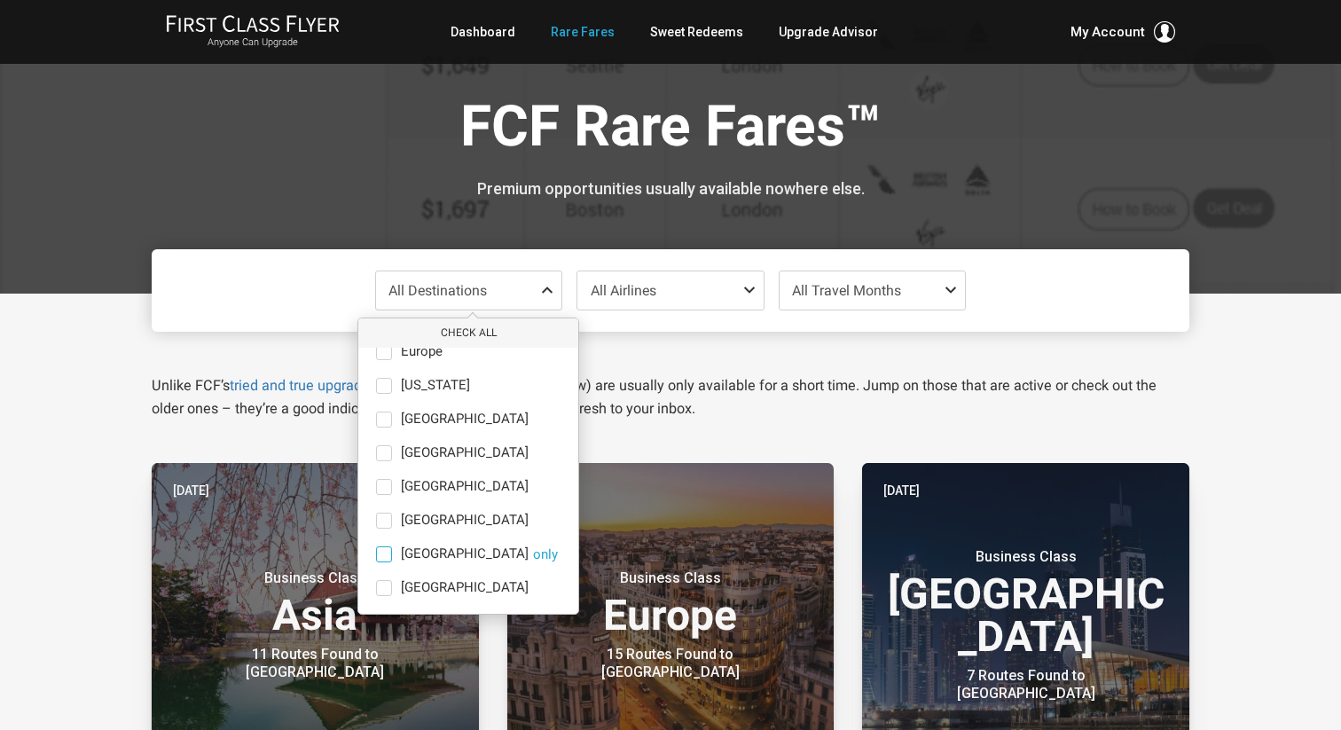
click at [384, 552] on span at bounding box center [384, 554] width 16 height 16
click at [0, 0] on input "[GEOGRAPHIC_DATA] only" at bounding box center [0, 0] width 0 height 0
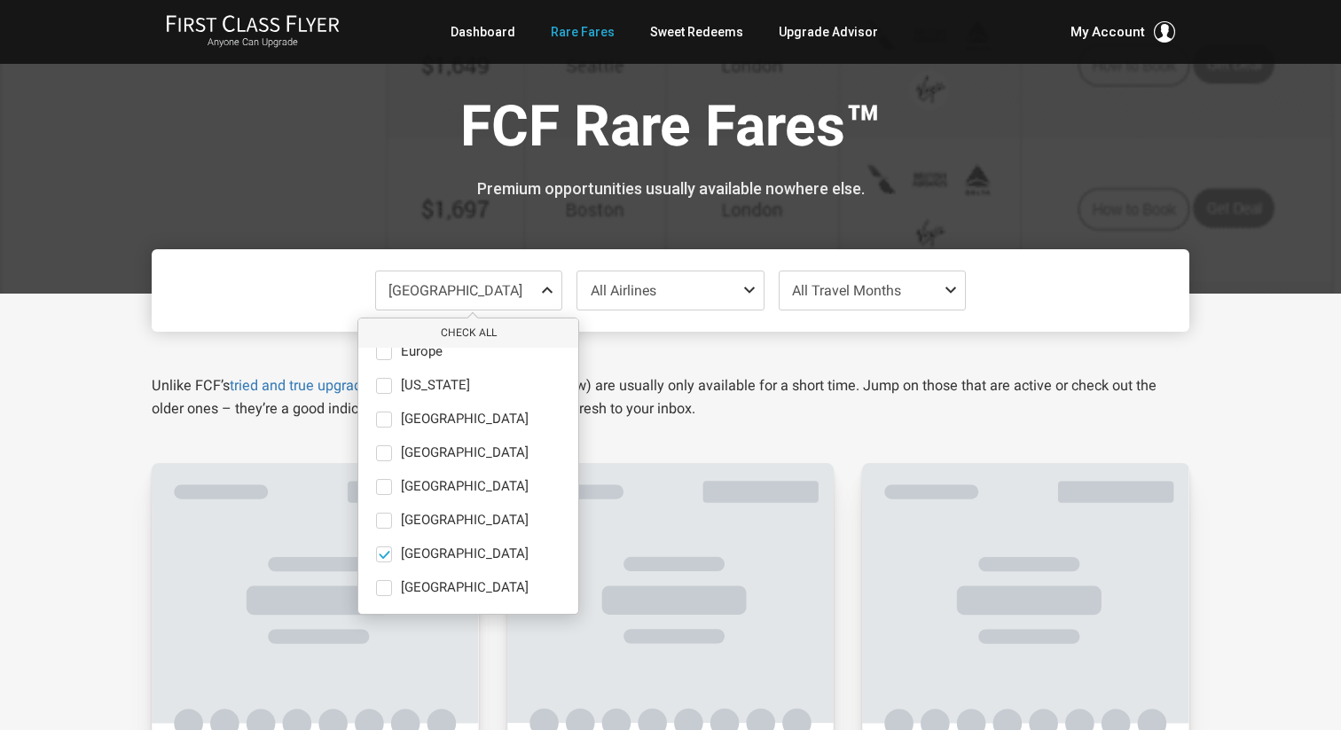
click at [906, 359] on div "Unlike FCF’s tried and true upgrade strategies , our Daily Alerts (below) are u…" at bounding box center [670, 376] width 1064 height 89
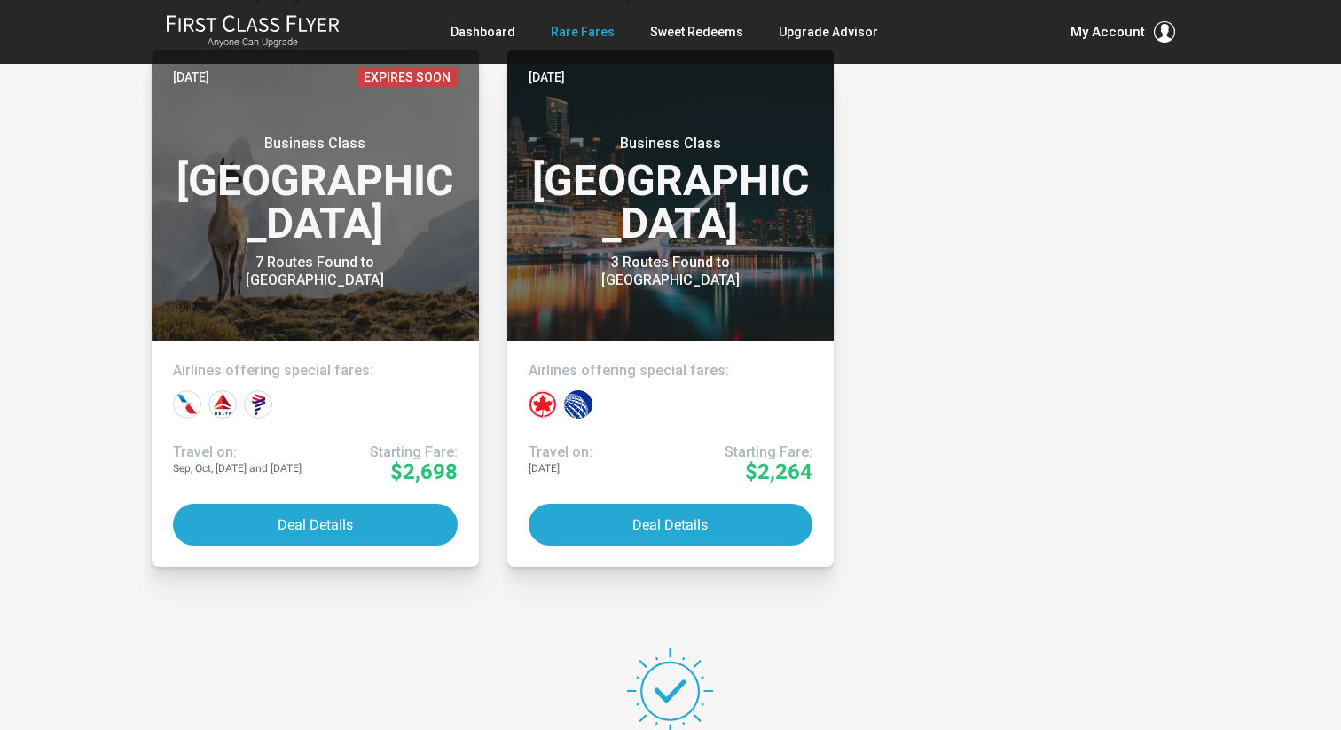
scroll to position [414, 0]
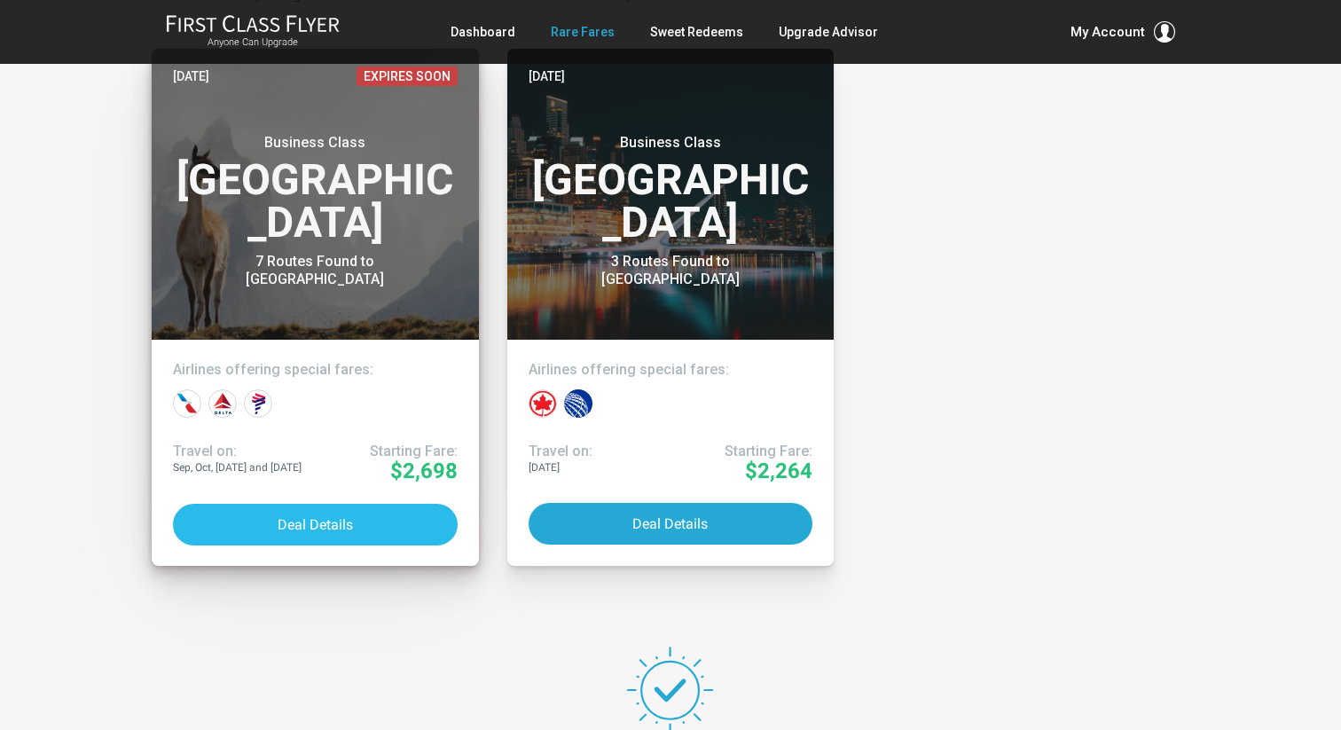
click at [317, 529] on button "Deal Details" at bounding box center [315, 525] width 285 height 42
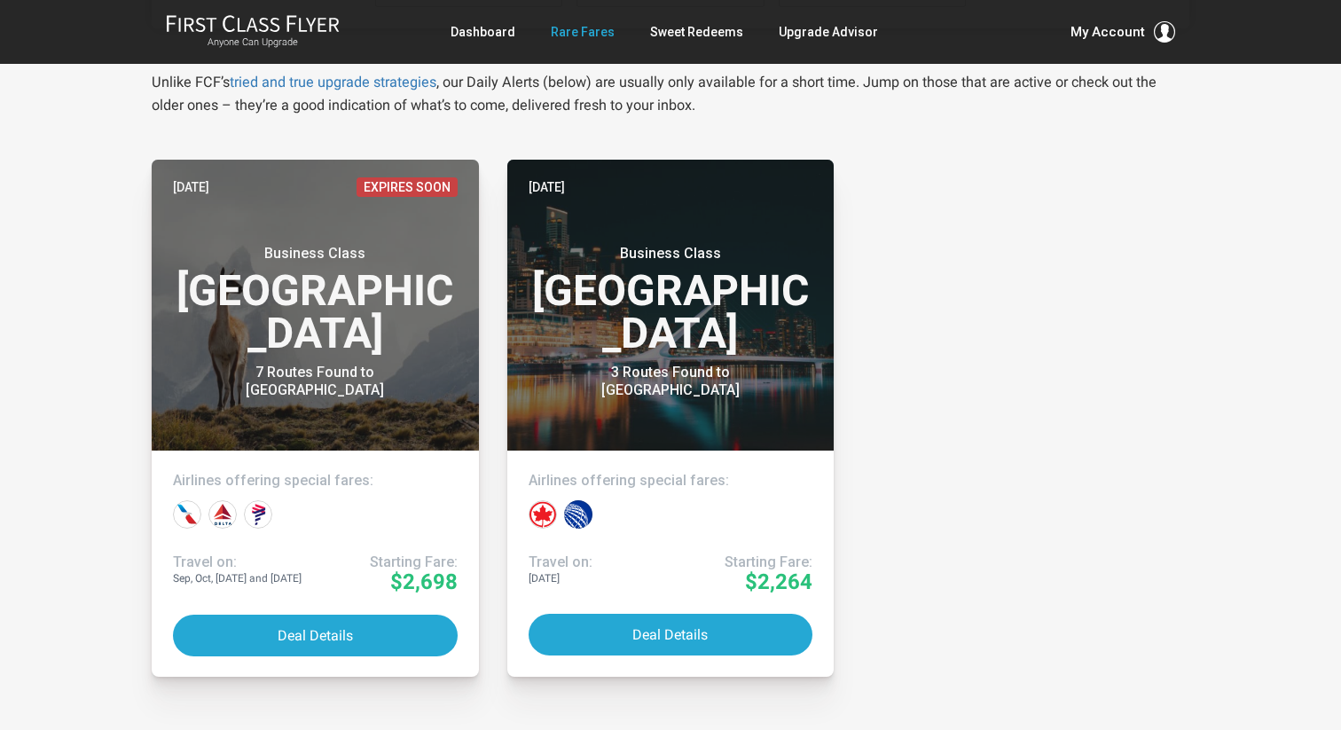
scroll to position [302, 0]
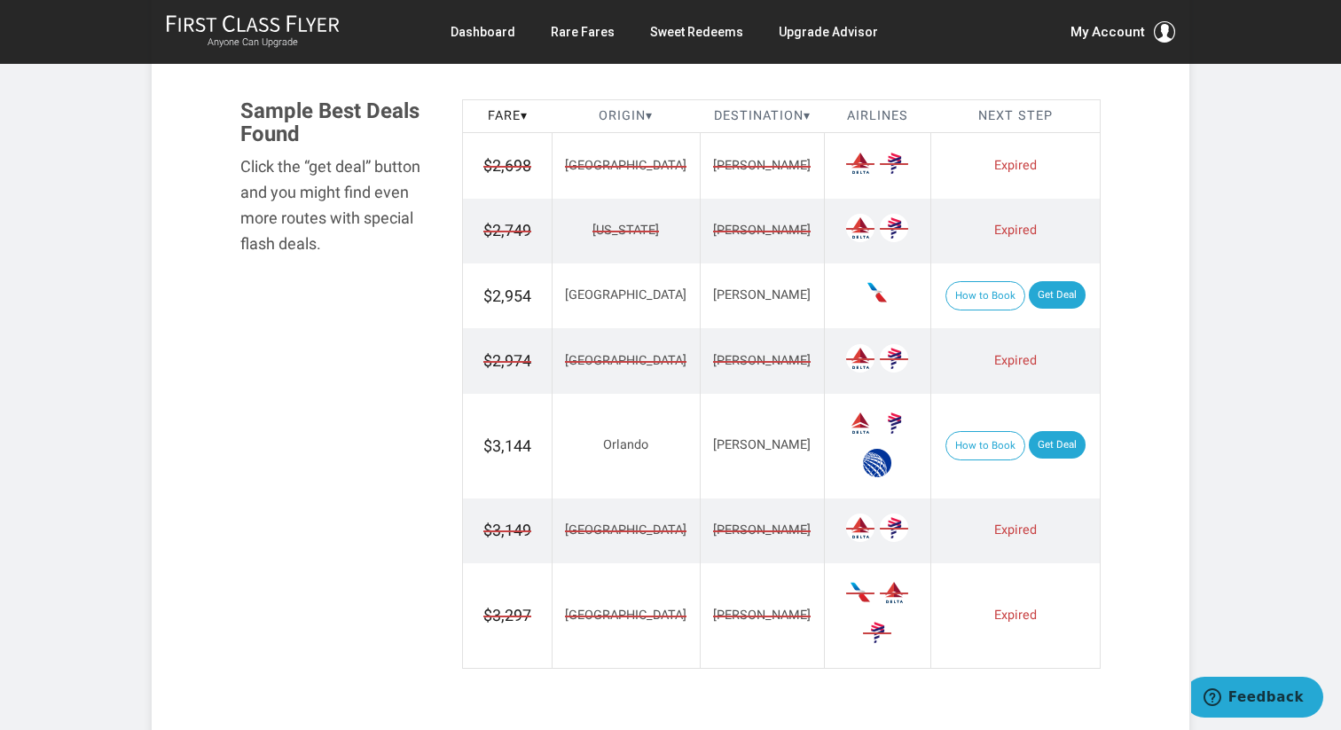
scroll to position [1033, 0]
click at [1029, 298] on link "Get Deal" at bounding box center [1057, 296] width 57 height 28
click at [1034, 439] on link "Get Deal" at bounding box center [1057, 446] width 57 height 28
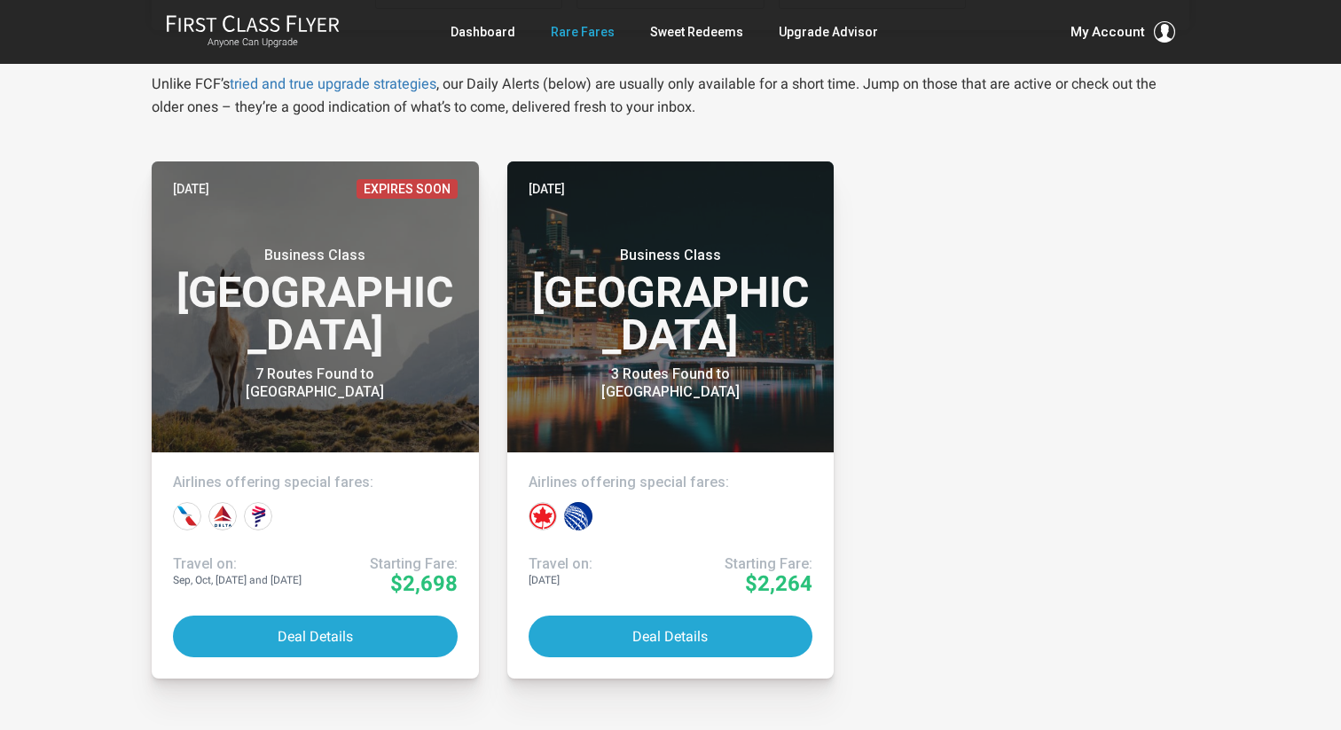
scroll to position [193, 0]
click at [585, 31] on link "Rare Fares" at bounding box center [583, 32] width 64 height 32
click at [511, 31] on link "Dashboard" at bounding box center [483, 32] width 65 height 32
click at [577, 27] on link "Rare Fares" at bounding box center [583, 32] width 64 height 32
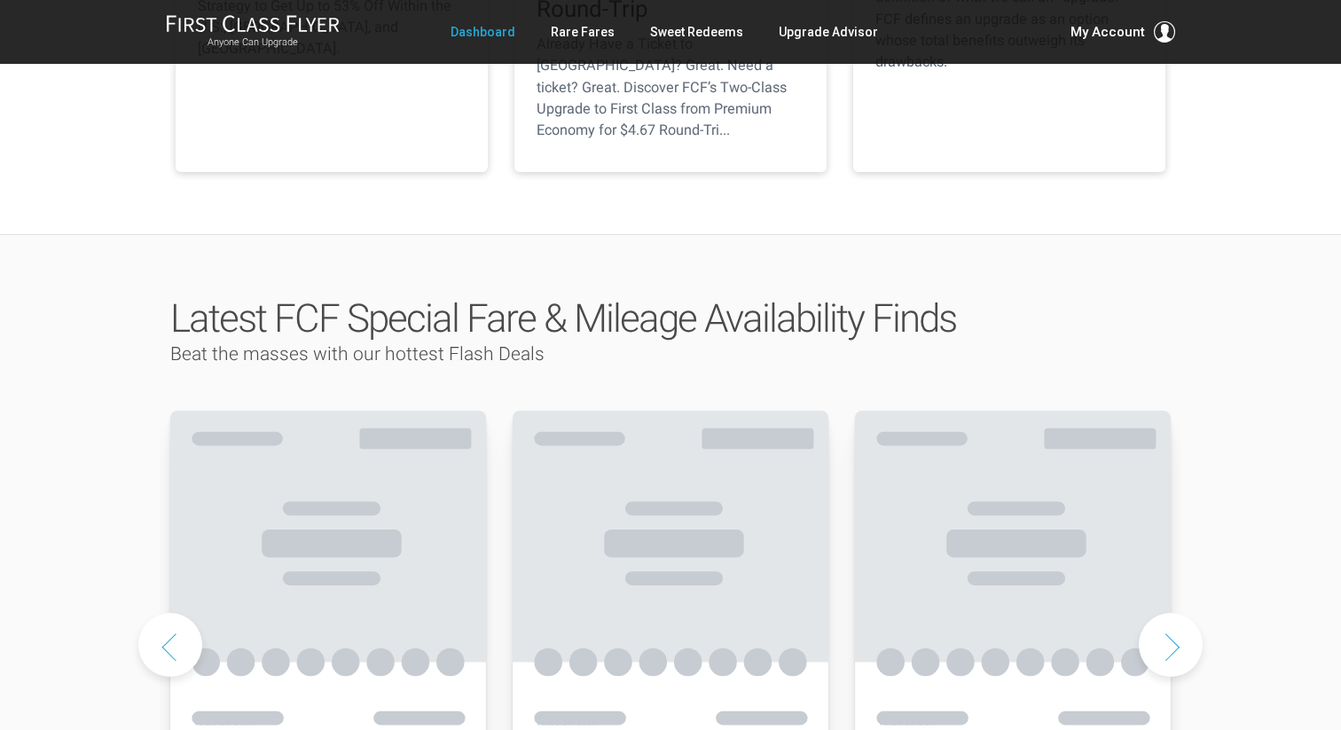
scroll to position [670, 0]
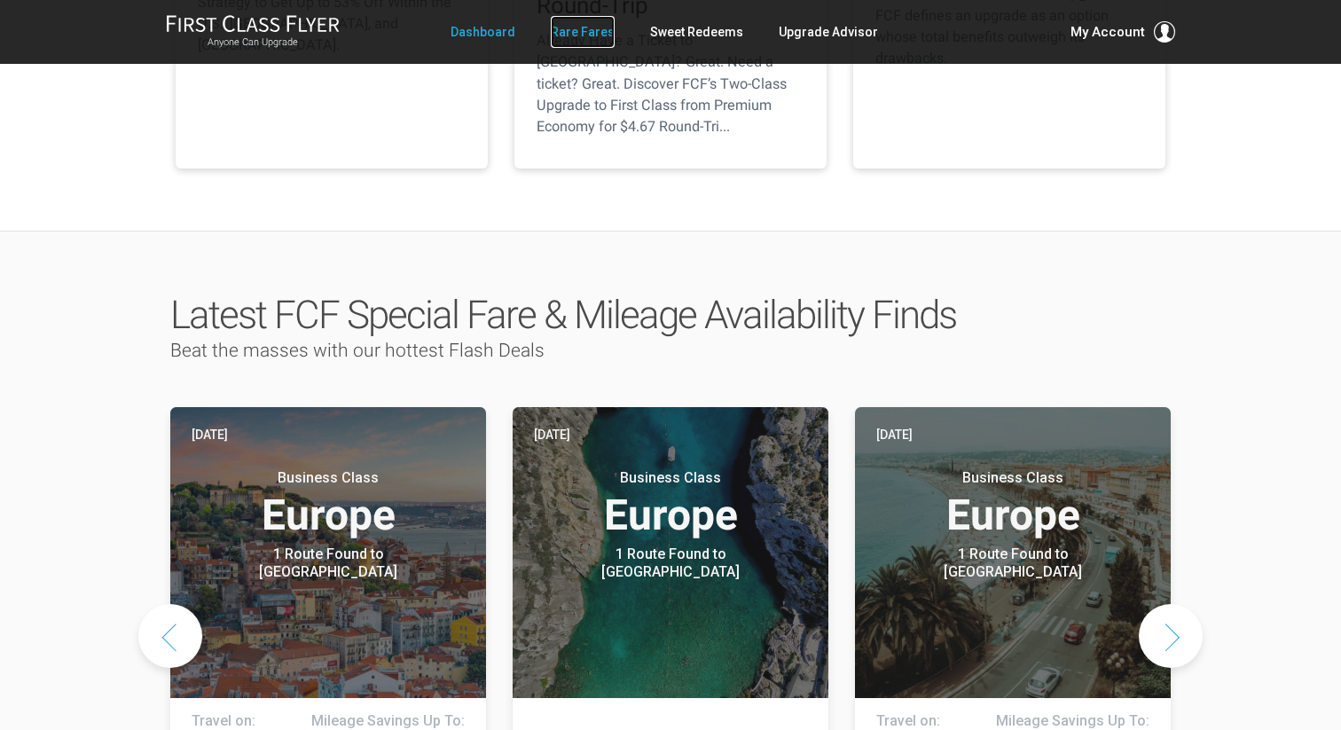
click at [577, 43] on link "Rare Fares" at bounding box center [583, 32] width 64 height 32
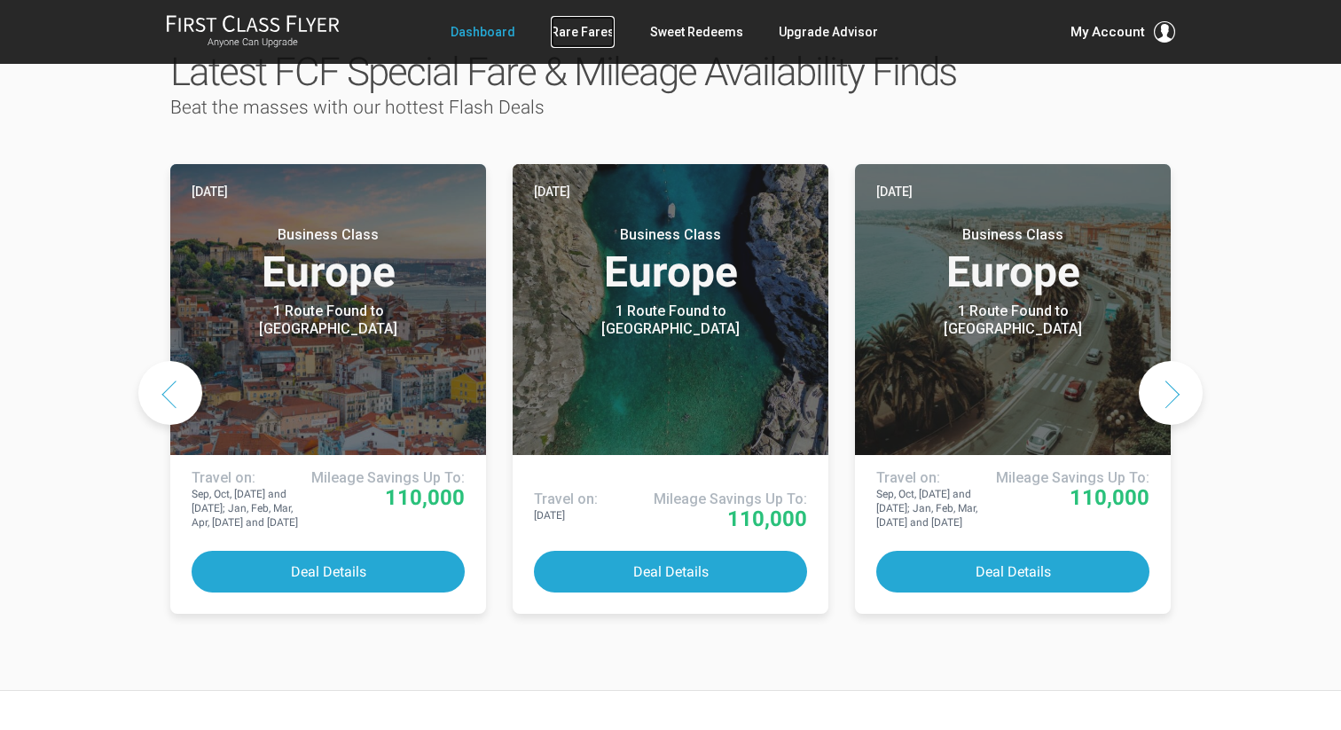
scroll to position [921, 0]
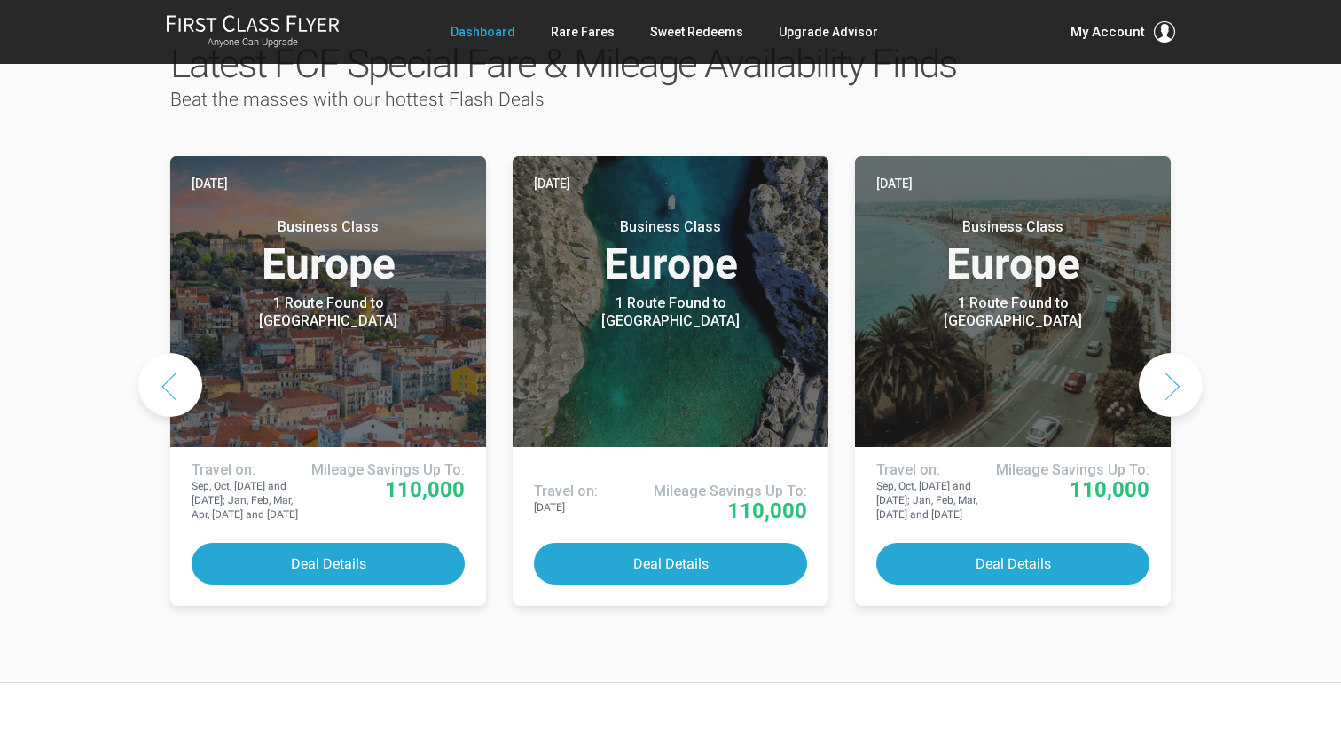
click at [1183, 353] on button "Next slide" at bounding box center [1171, 385] width 64 height 64
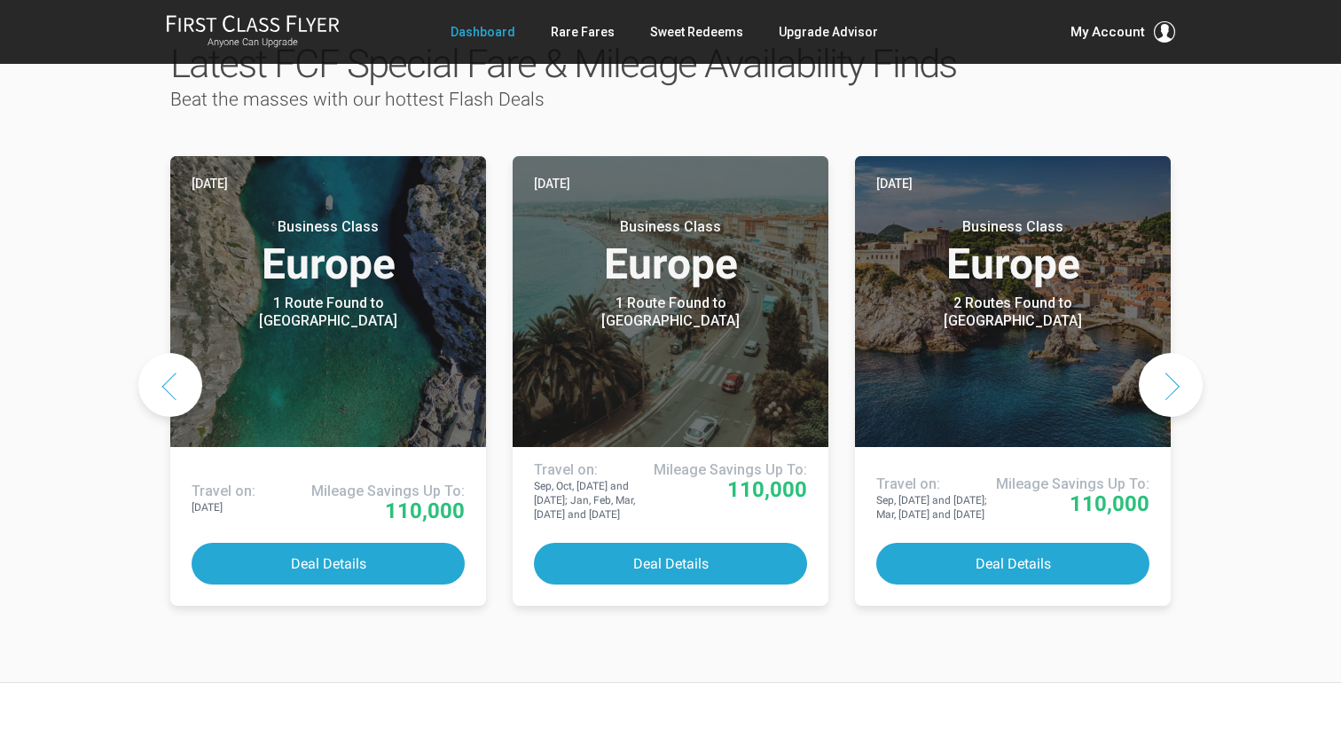
click at [1184, 353] on button "Next slide" at bounding box center [1171, 385] width 64 height 64
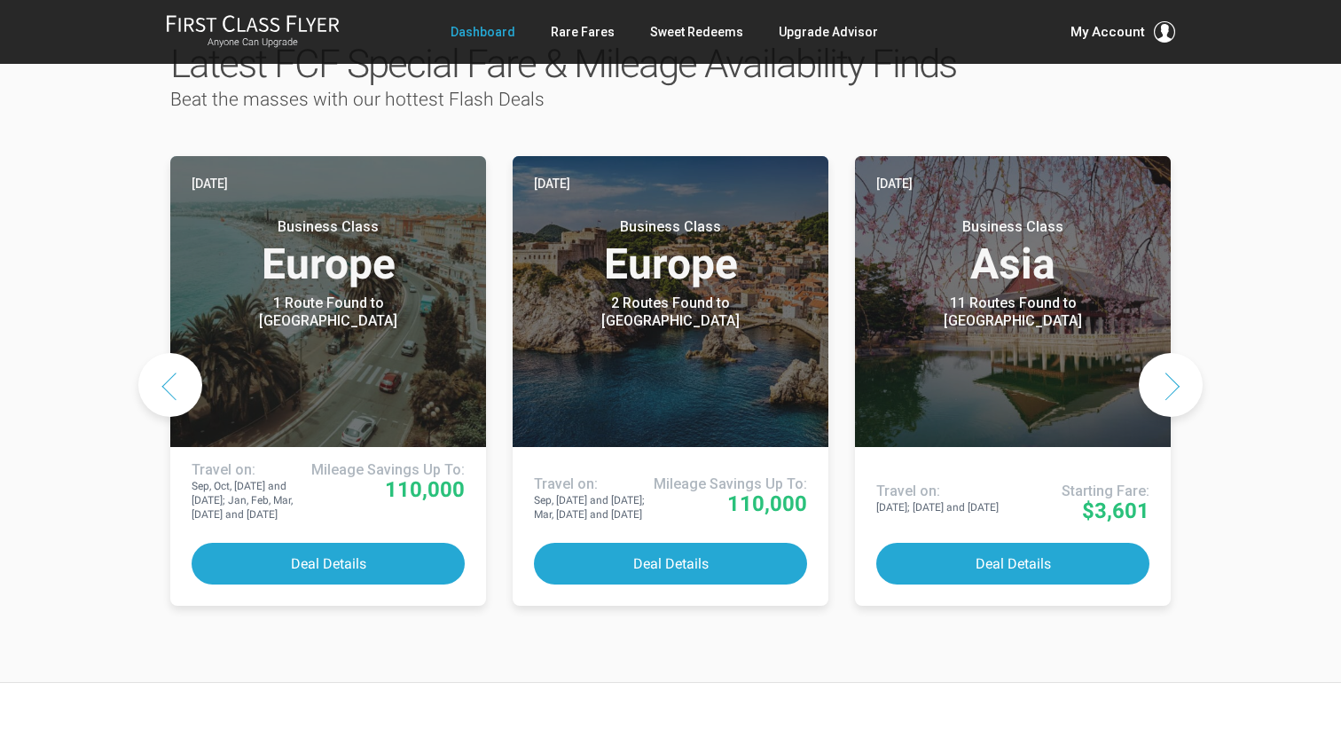
click at [1184, 353] on button "Next slide" at bounding box center [1171, 385] width 64 height 64
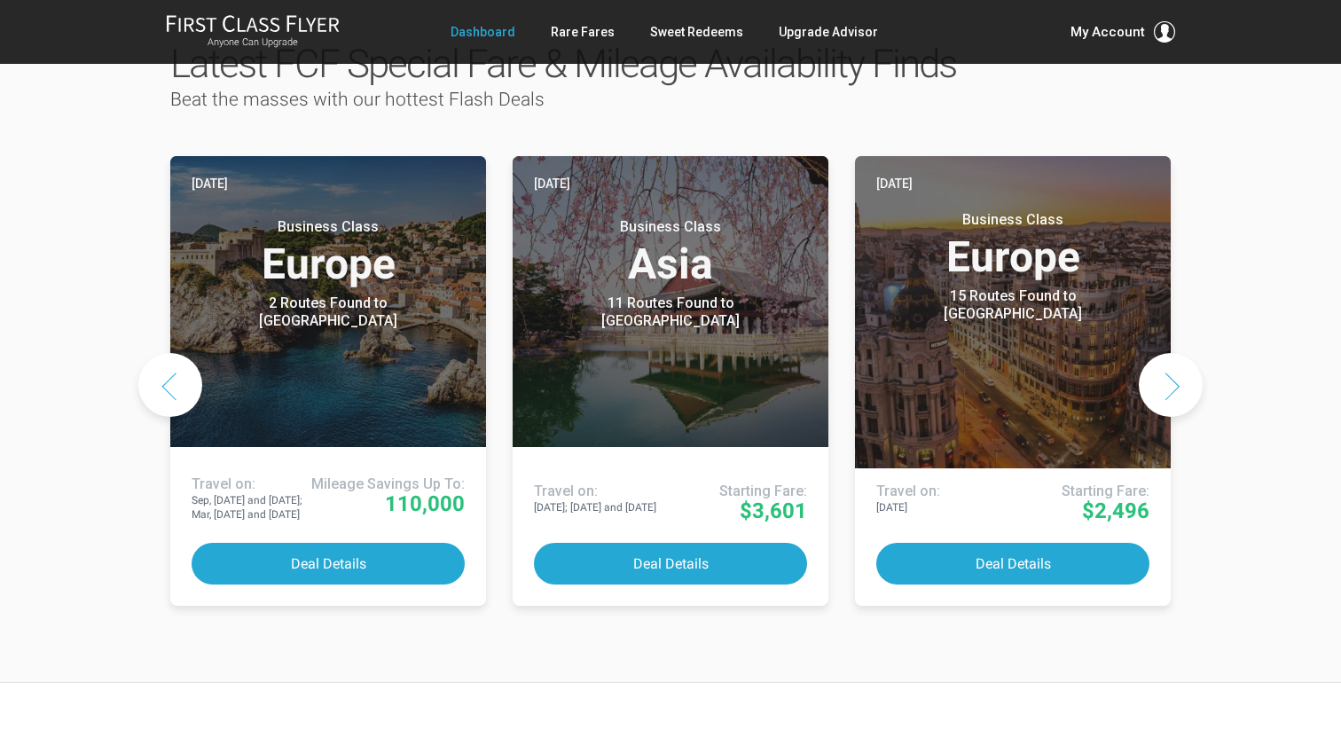
click at [1184, 353] on button "Next slide" at bounding box center [1171, 385] width 64 height 64
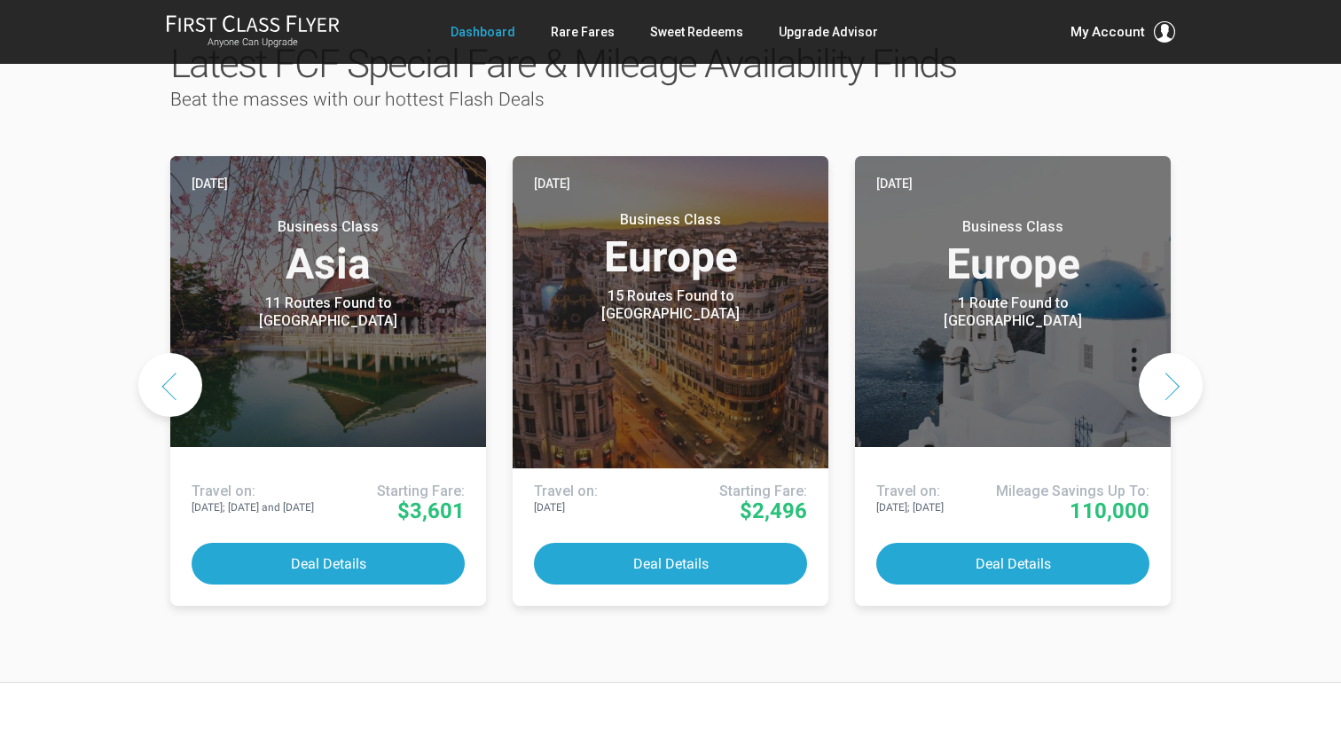
click at [1184, 353] on button "Next slide" at bounding box center [1171, 385] width 64 height 64
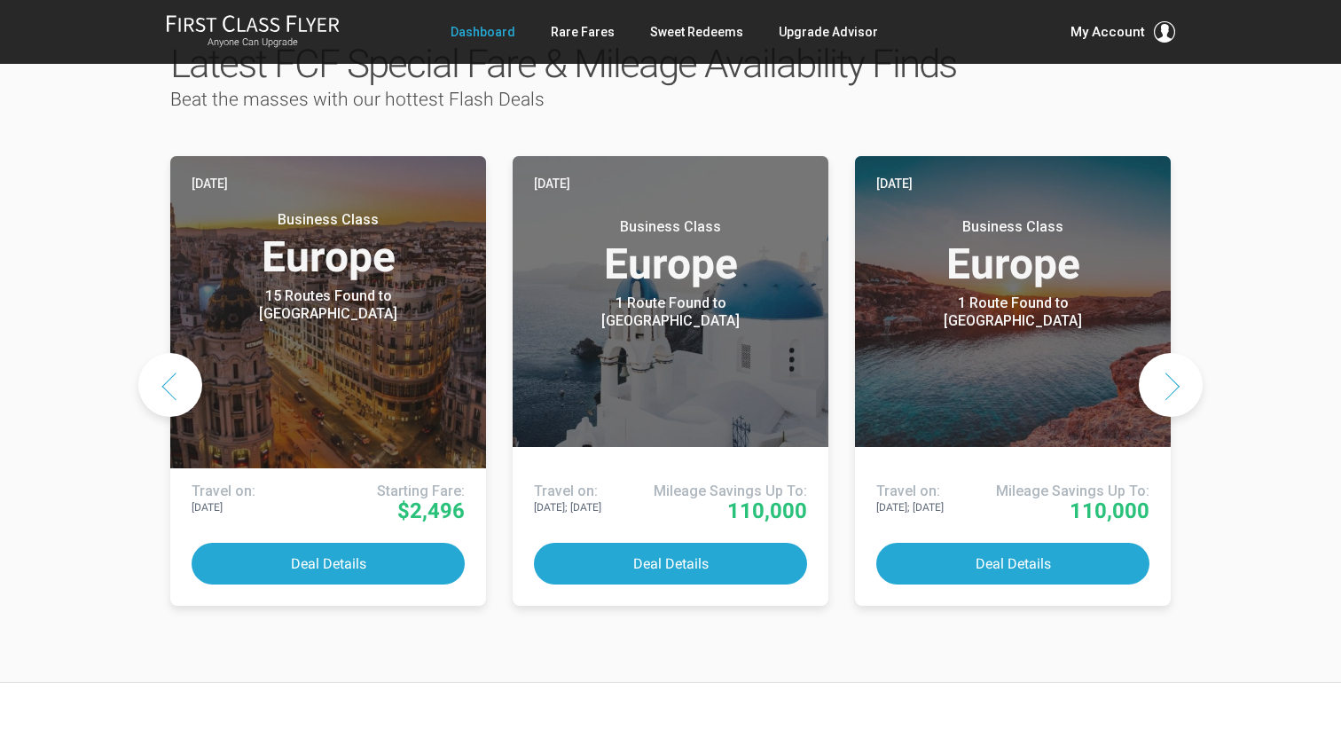
click at [1193, 353] on button "Next slide" at bounding box center [1171, 385] width 64 height 64
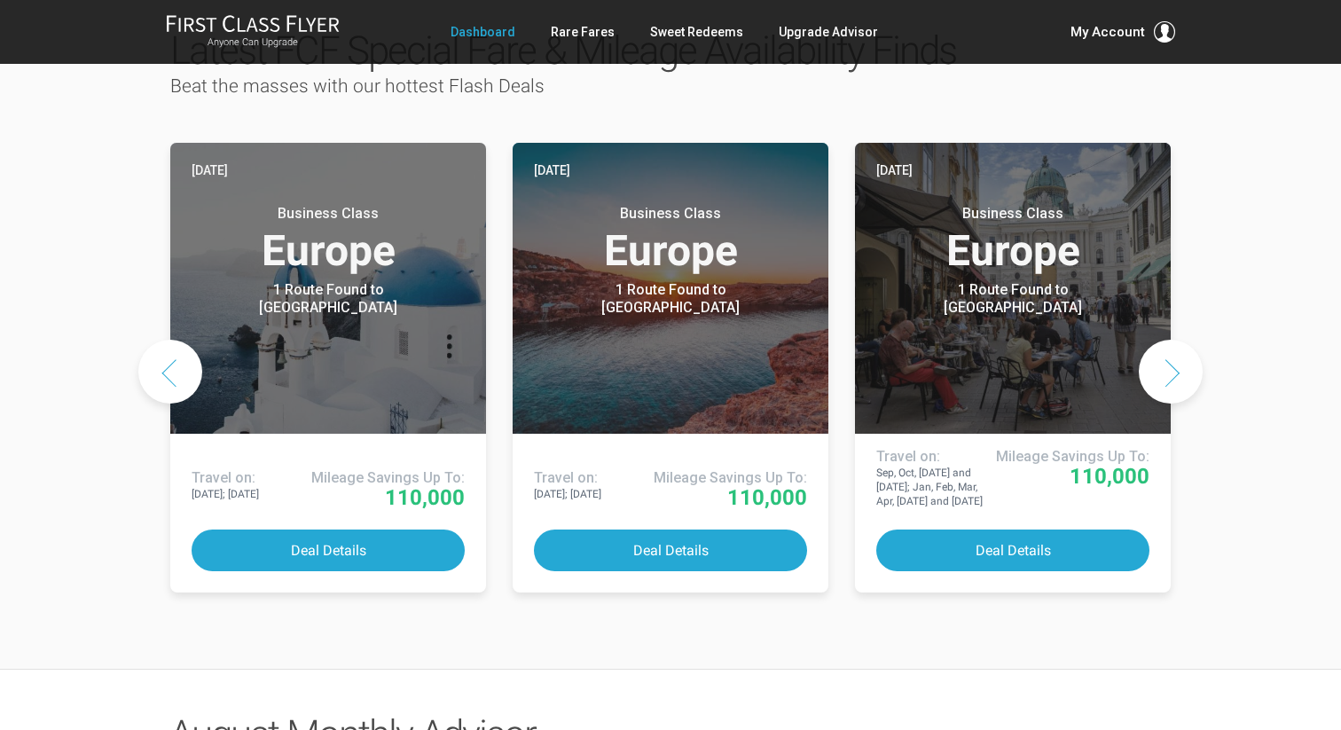
scroll to position [933, 0]
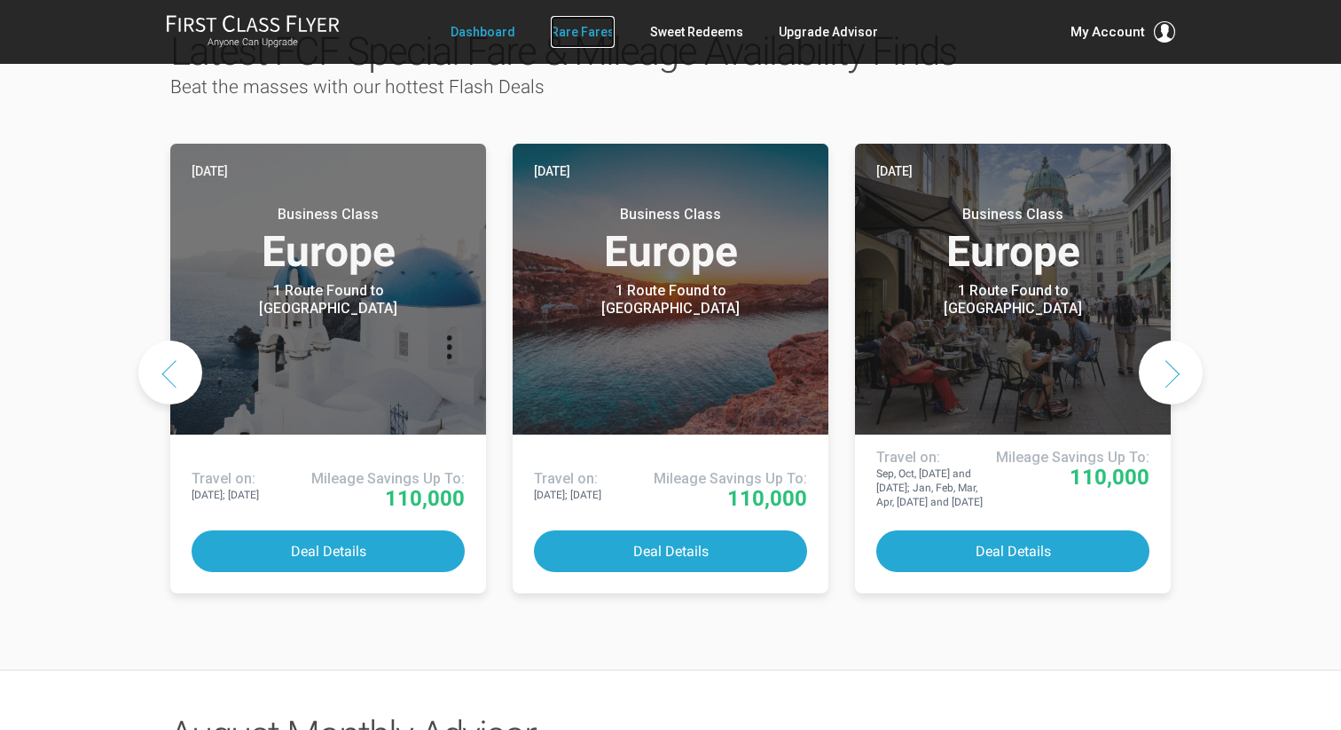
click at [606, 38] on link "Rare Fares" at bounding box center [583, 32] width 64 height 32
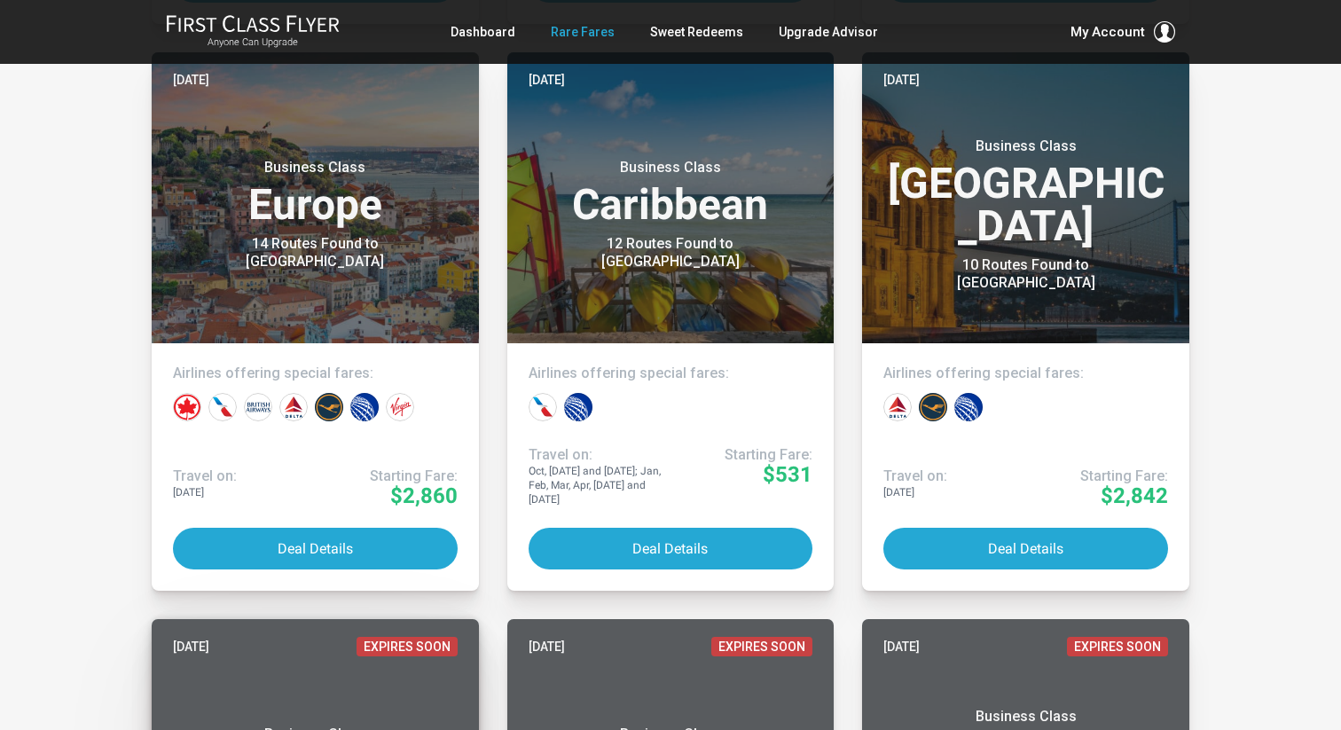
scroll to position [3890, 0]
